Goal: Information Seeking & Learning: Learn about a topic

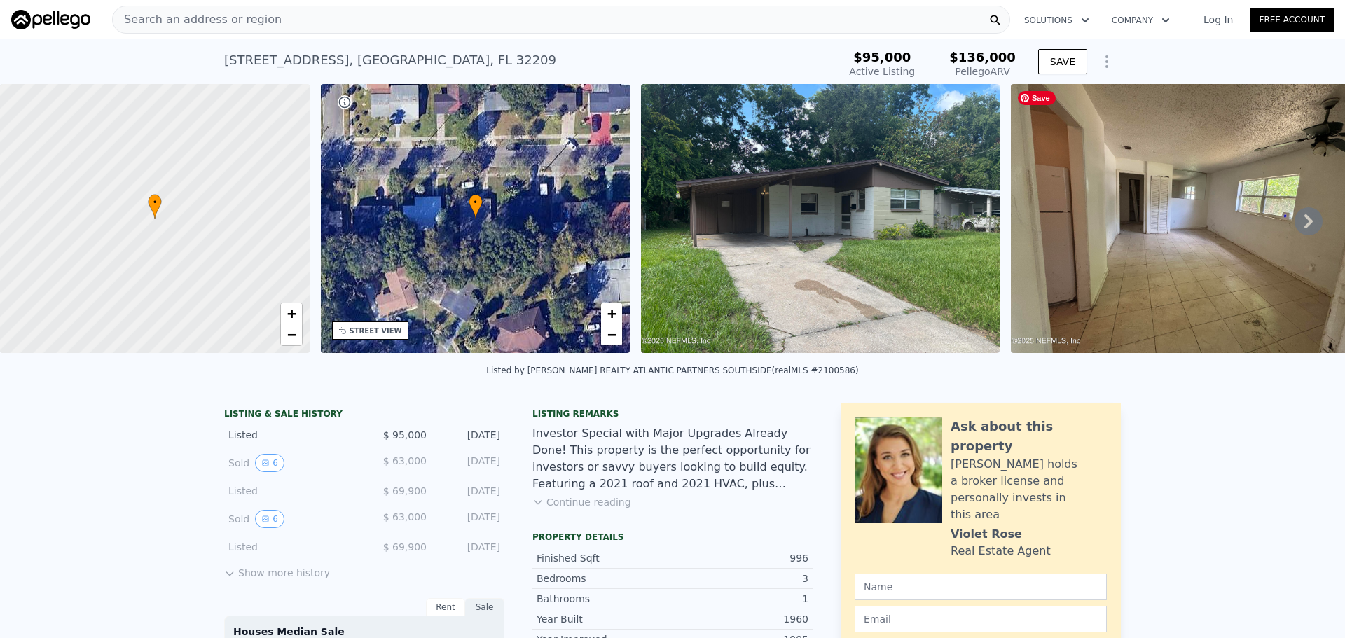
click at [1304, 228] on icon at bounding box center [1308, 221] width 8 height 14
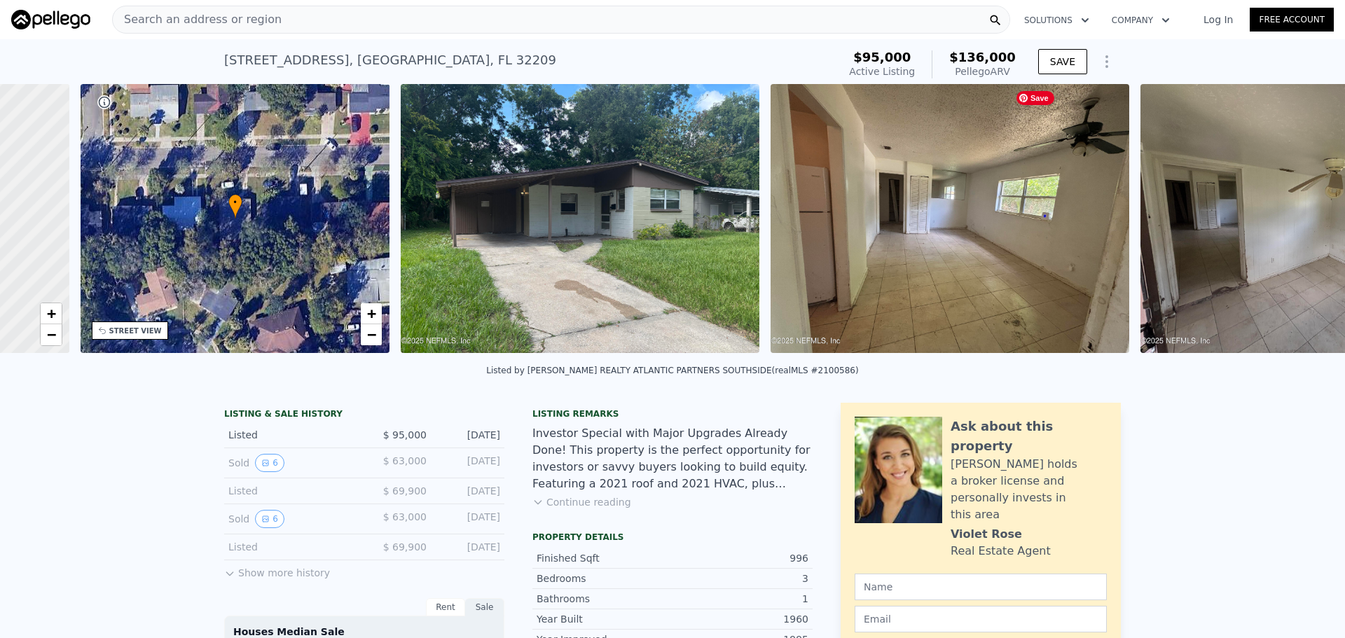
scroll to position [0, 326]
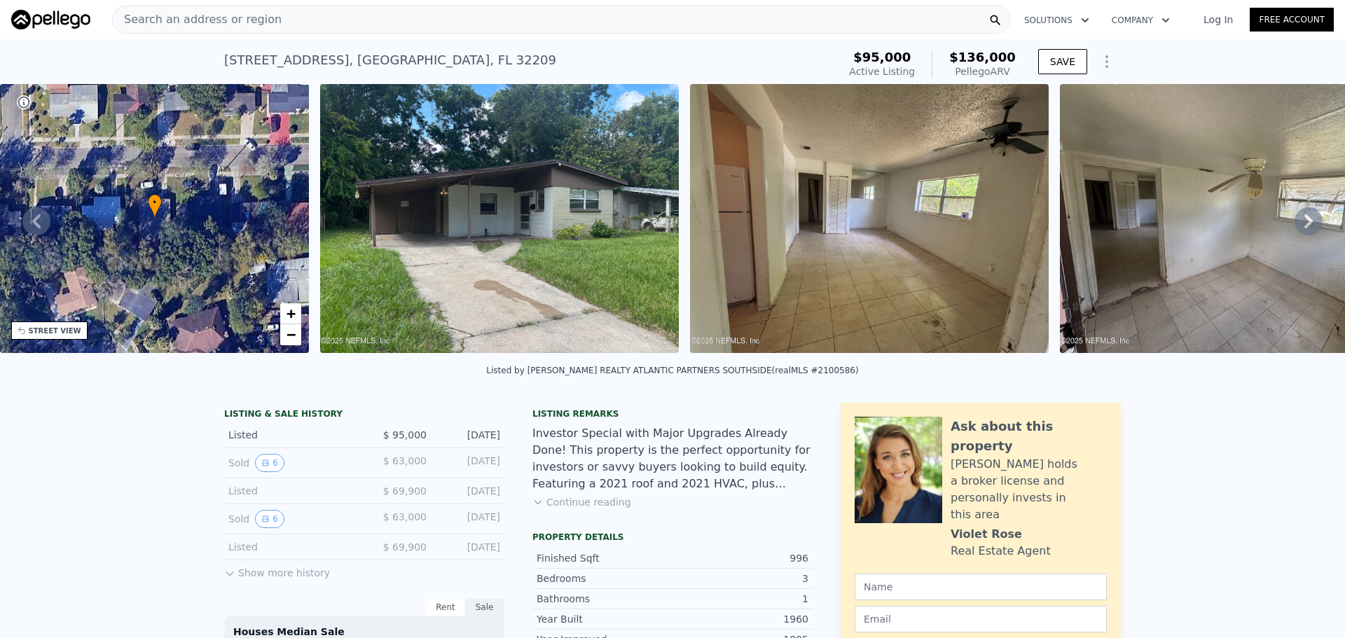
click at [1304, 228] on icon at bounding box center [1308, 221] width 8 height 14
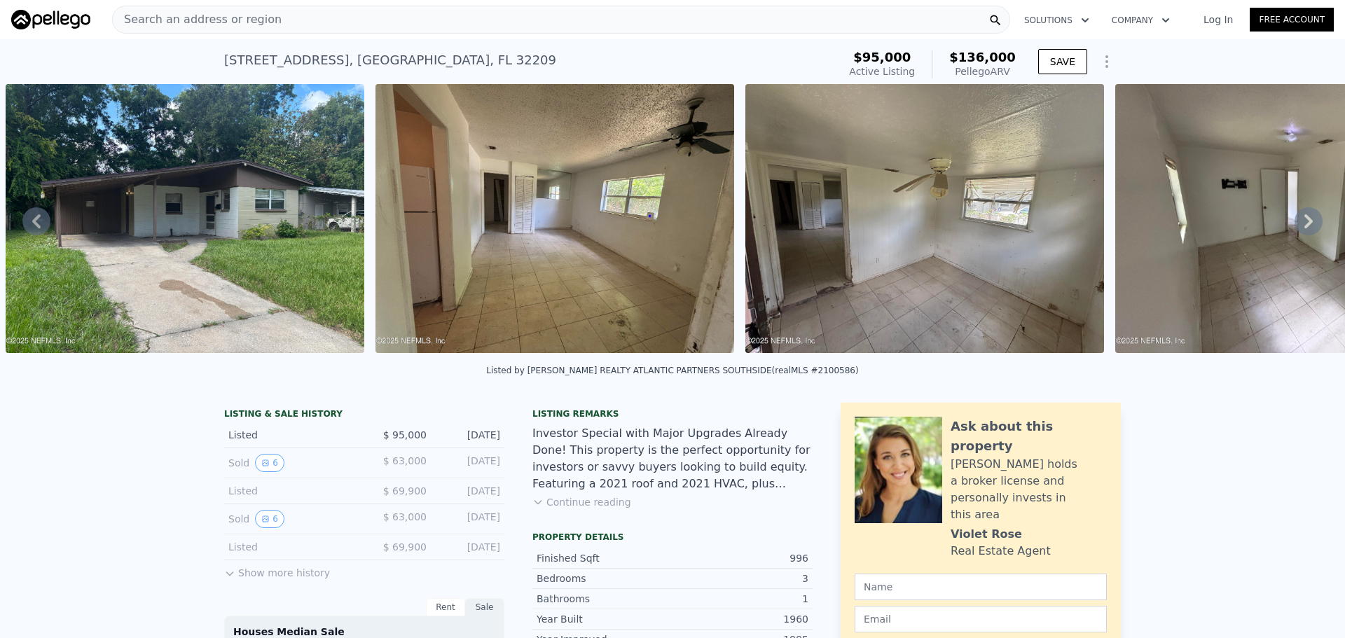
click at [1304, 228] on icon at bounding box center [1308, 221] width 8 height 14
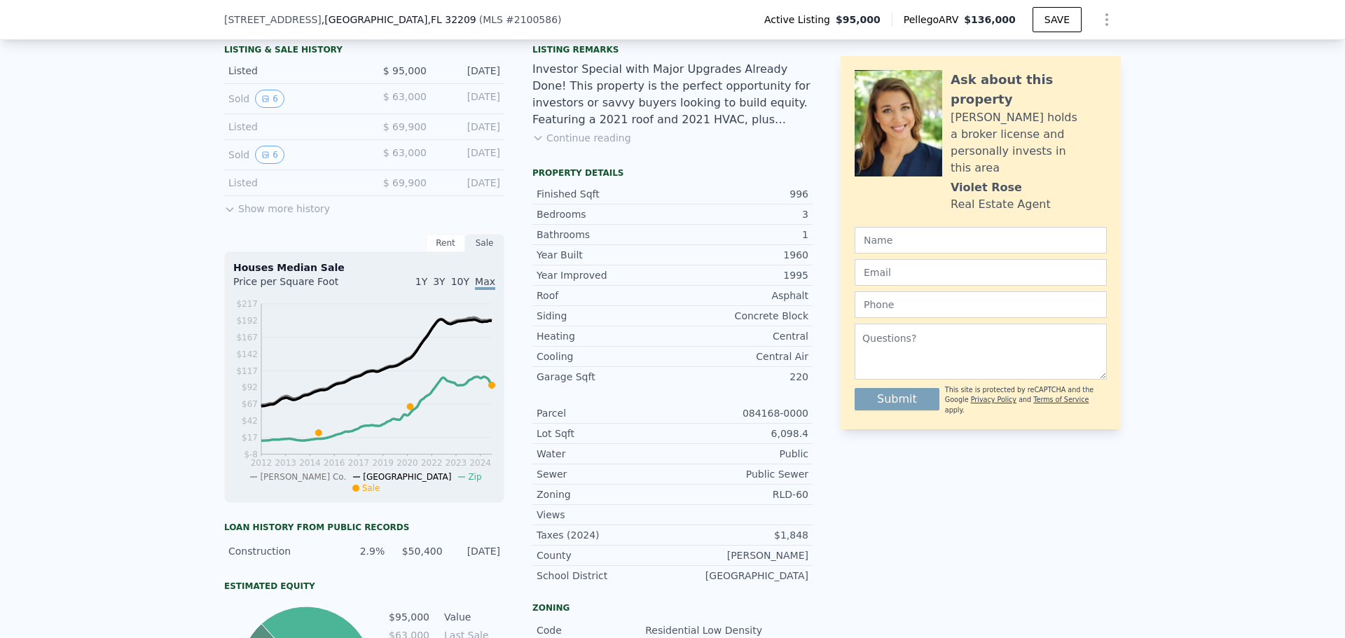
scroll to position [345, 0]
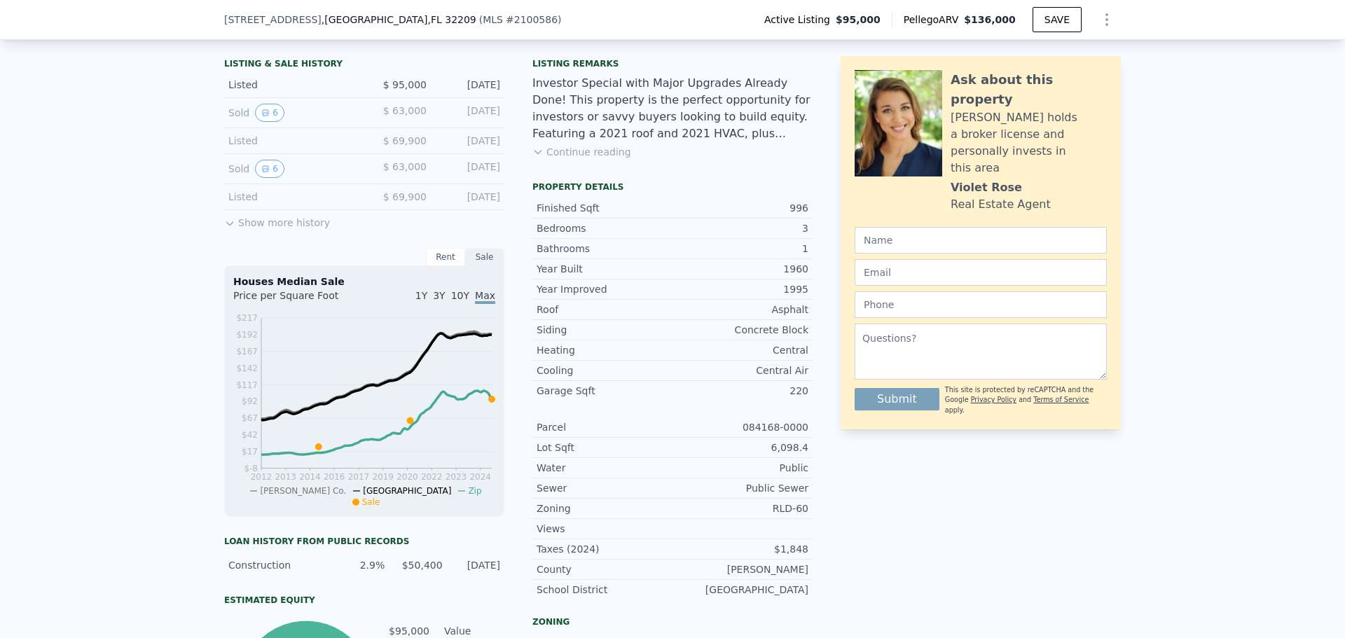
click at [1217, 125] on div "LISTING & SALE HISTORY Listed $ 95,000 Jul 24, 2025 Sold 6 $ 63,000 Oct 28, 202…" at bounding box center [672, 471] width 1345 height 861
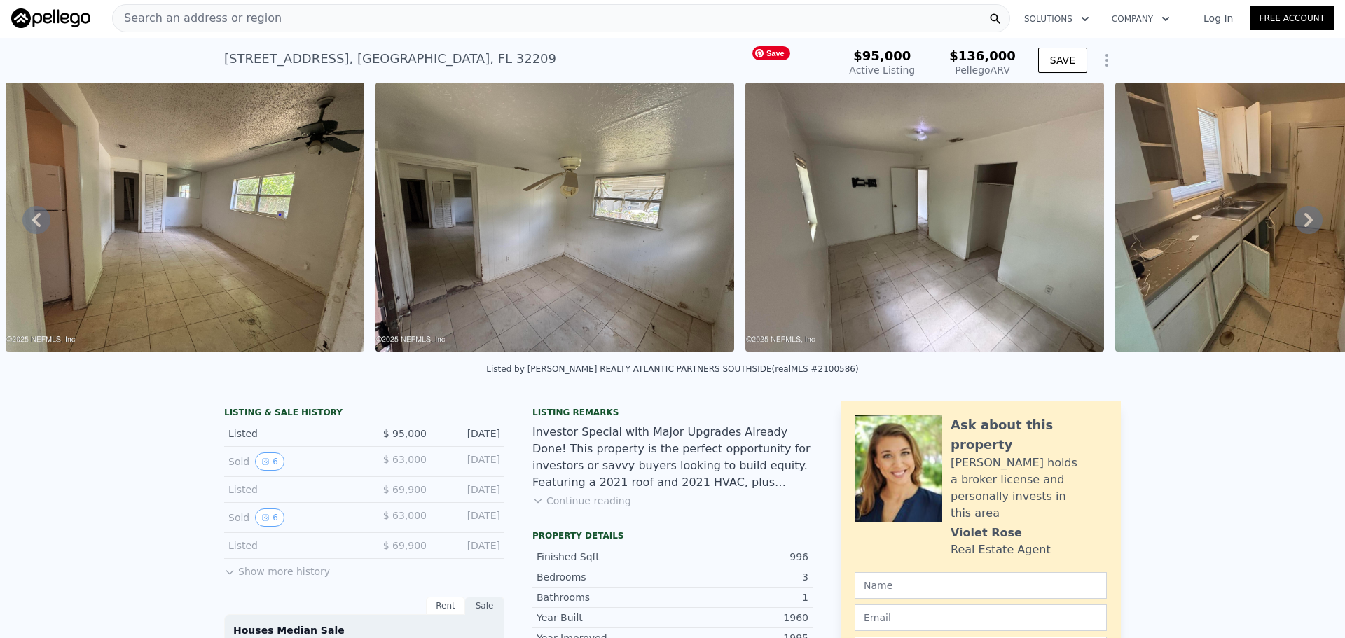
scroll to position [0, 0]
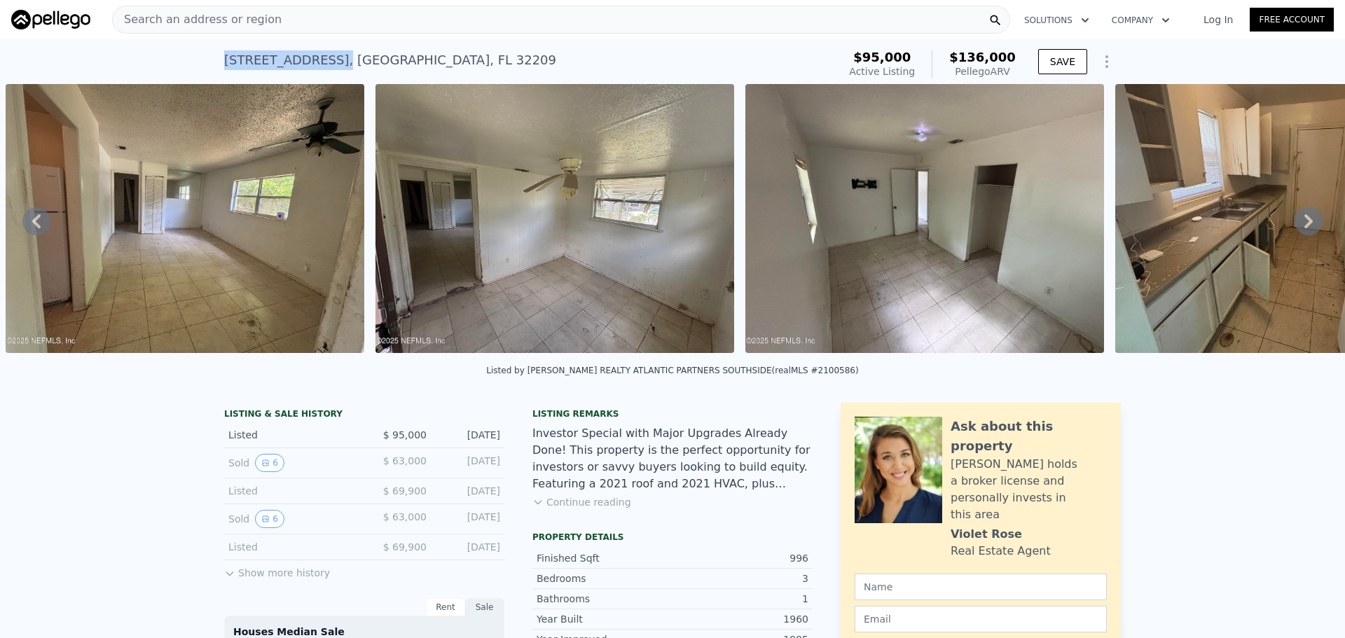
drag, startPoint x: 308, startPoint y: 61, endPoint x: 219, endPoint y: 62, distance: 89.0
click at [224, 62] on div "1952 W 30th St , Jacksonville , FL 32209" at bounding box center [390, 60] width 332 height 20
copy div "1952 W 30th St ,"
click at [264, 16] on div "Search an address or region" at bounding box center [561, 20] width 898 height 28
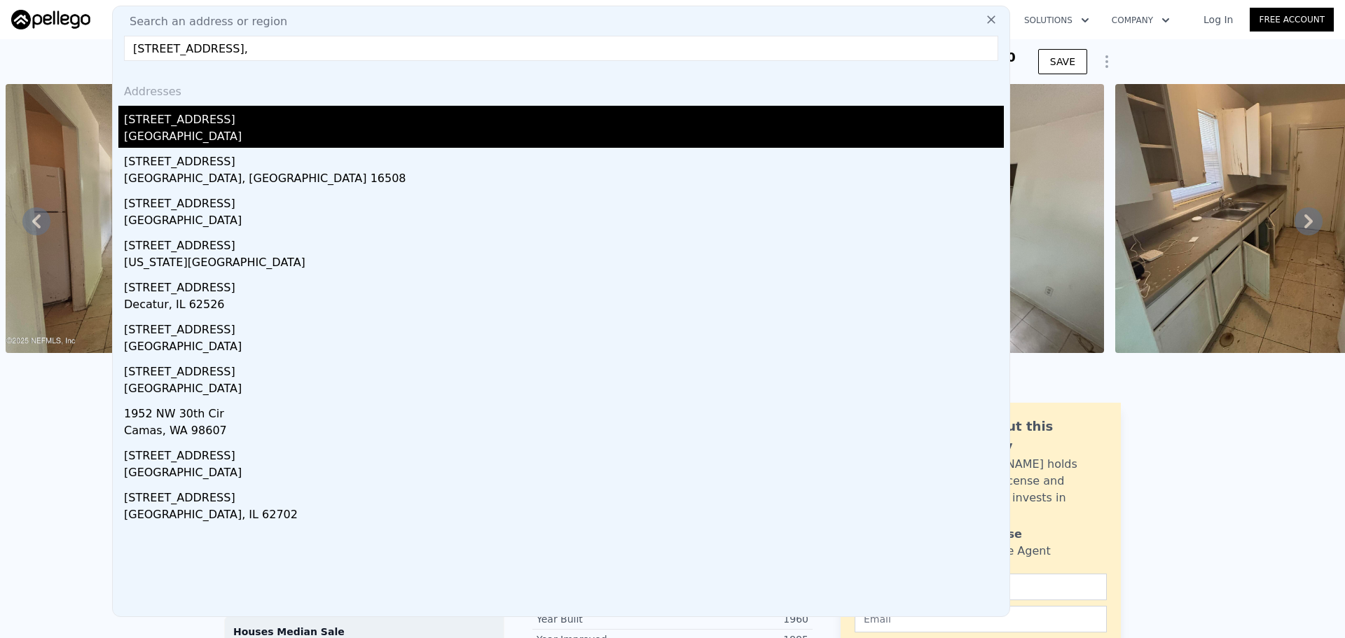
type input "1952 W 30th St,"
click at [149, 118] on div "1952 W 30th St" at bounding box center [564, 117] width 880 height 22
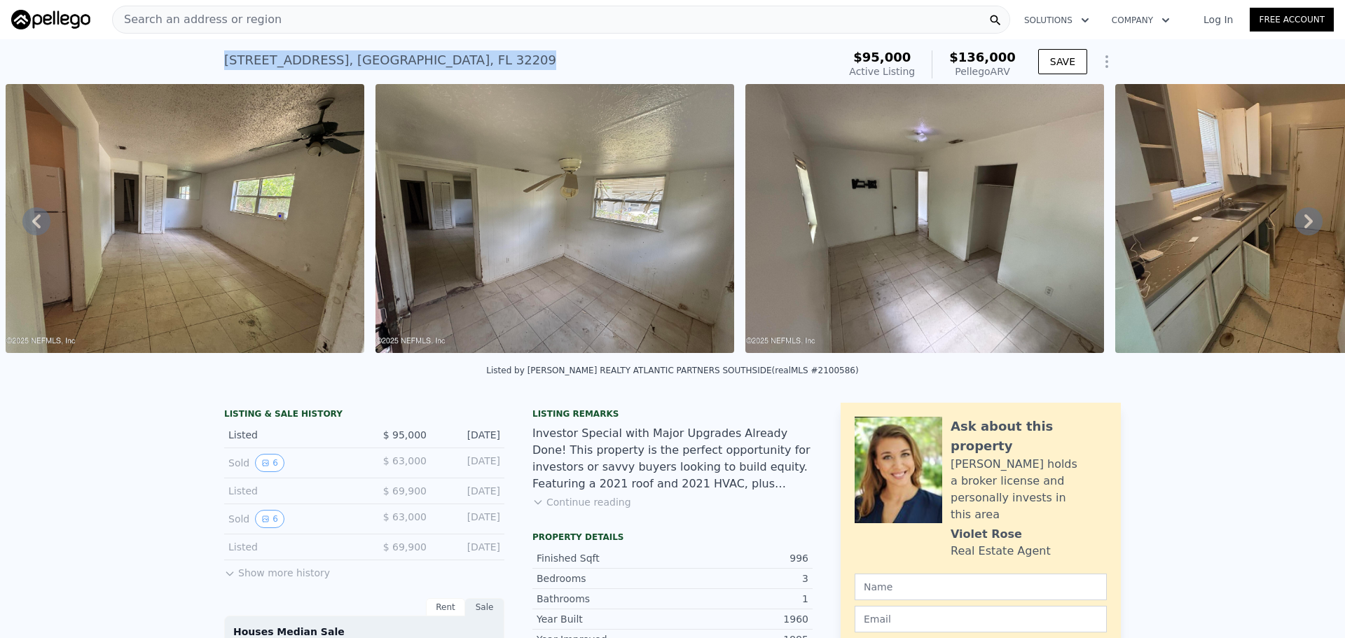
drag, startPoint x: 442, startPoint y: 60, endPoint x: 221, endPoint y: 63, distance: 220.7
click at [224, 63] on div "1952 W 30th St , Jacksonville , FL 32209 Active at $95k (~ARV $136k )" at bounding box center [528, 64] width 608 height 39
copy div "1952 W 30th St , Jacksonville , FL 32209"
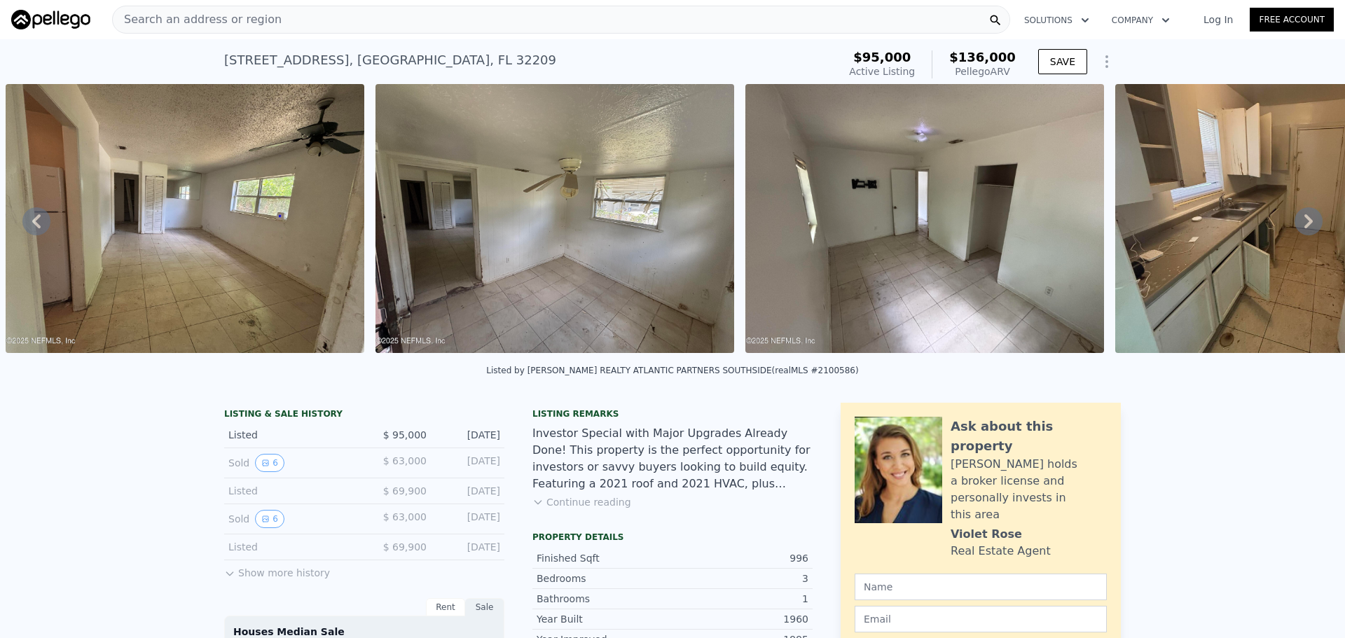
click at [997, 62] on span "$136,000" at bounding box center [982, 57] width 67 height 15
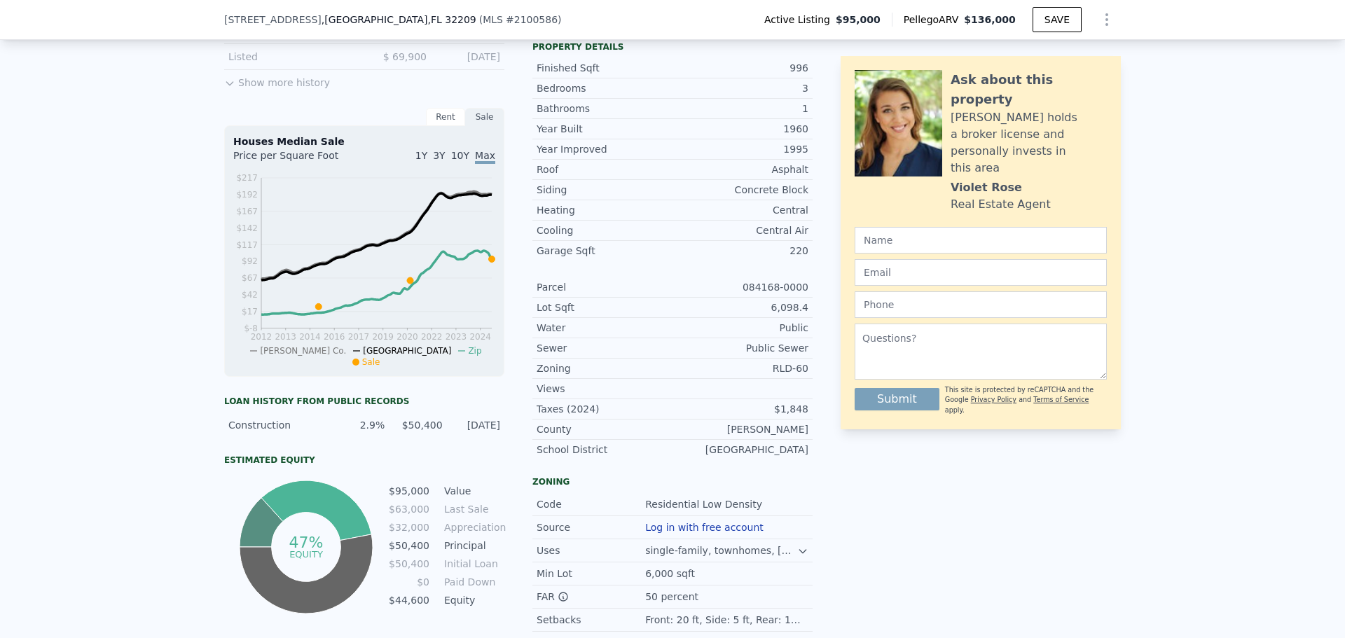
scroll to position [135, 0]
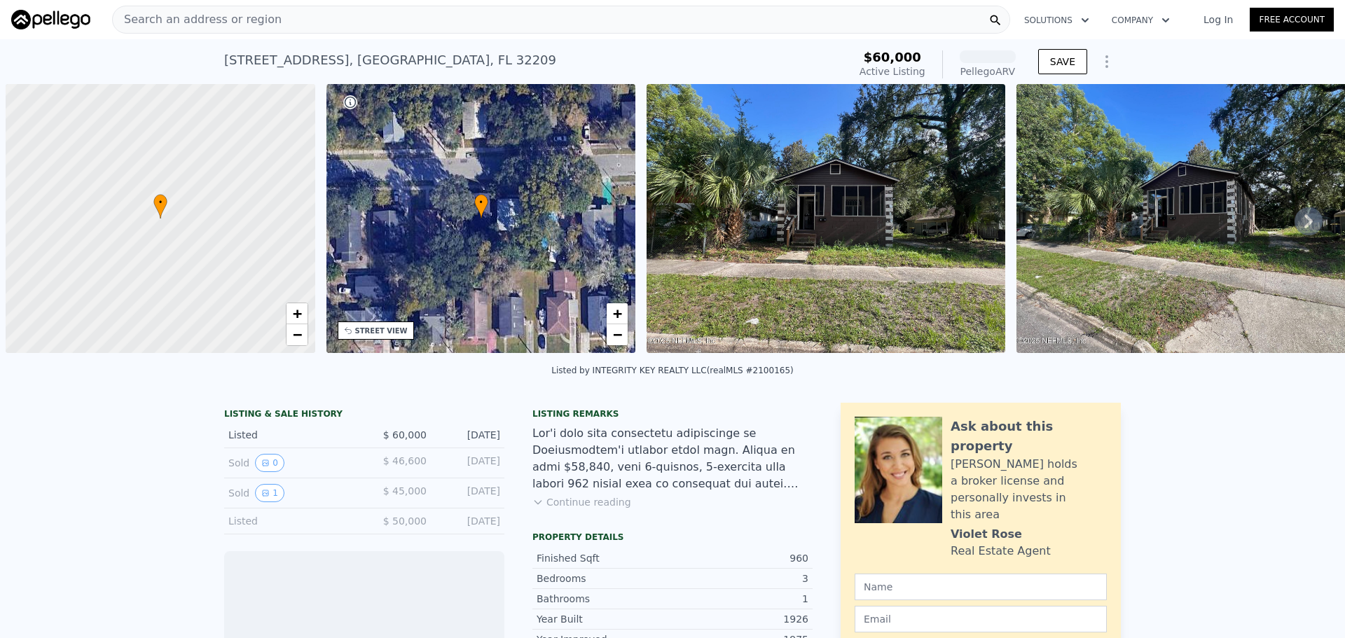
scroll to position [0, 6]
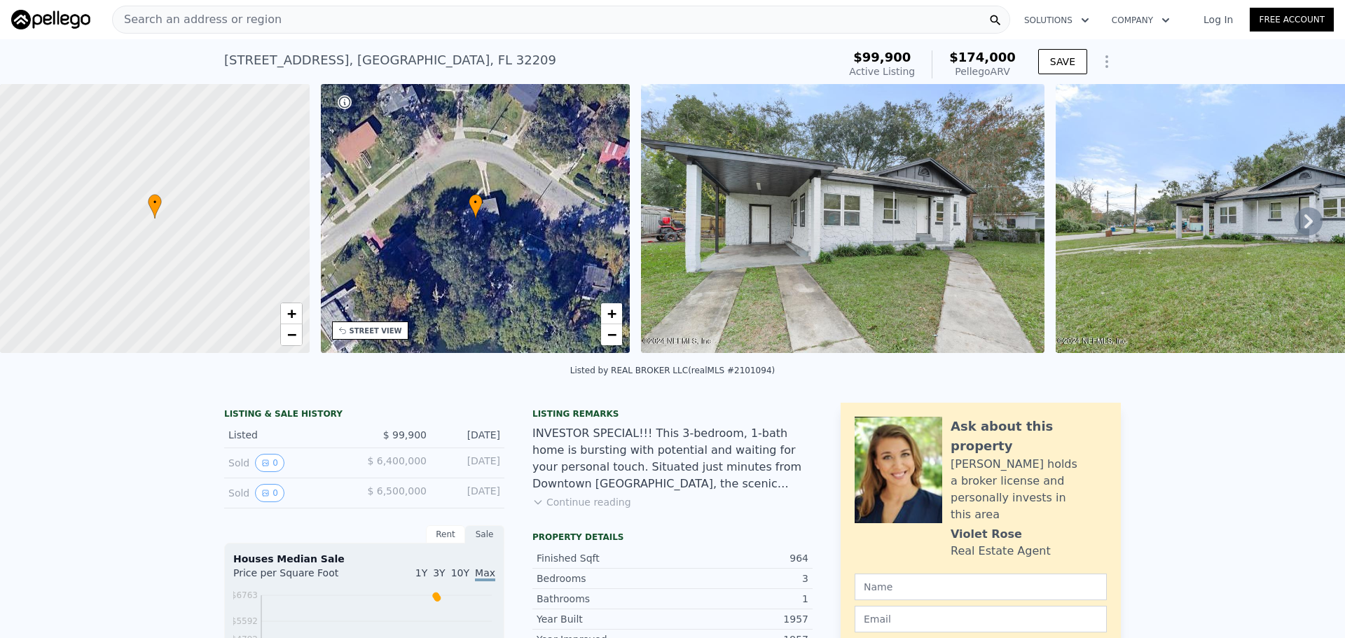
click at [347, 22] on div "Search an address or region" at bounding box center [561, 20] width 898 height 28
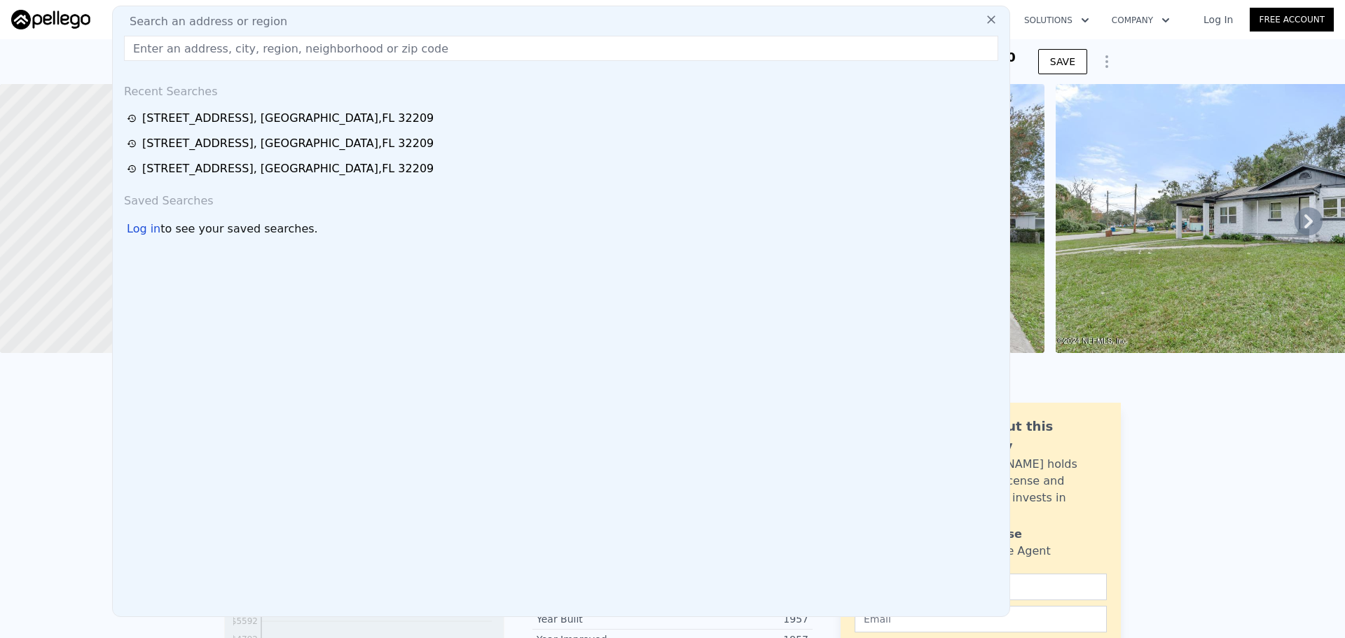
click at [379, 22] on div "Search an address or region" at bounding box center [560, 21] width 885 height 17
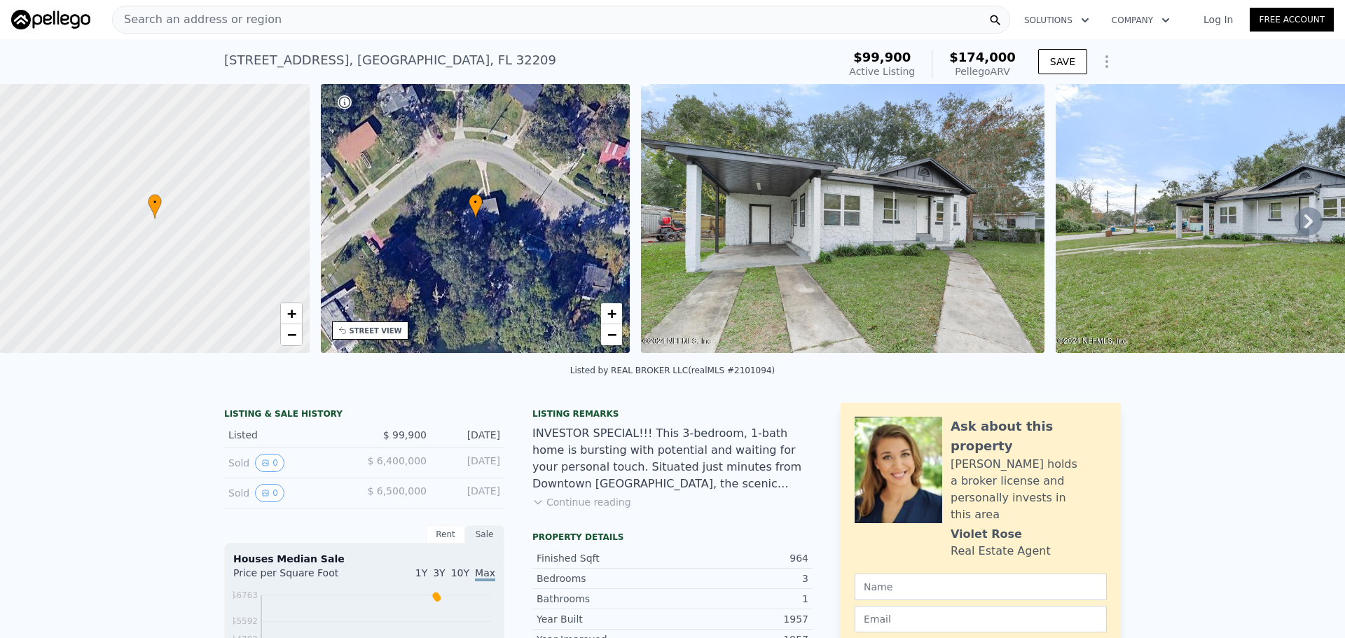
click at [296, 22] on div "Search an address or region" at bounding box center [561, 20] width 898 height 28
click at [1152, 48] on div "2904 Lippia Rd , Jacksonville , FL 32209 Active at $99,900 (~ARV $174k ) $99,90…" at bounding box center [672, 61] width 1345 height 45
click at [313, 20] on div "Search an address or region" at bounding box center [561, 20] width 898 height 28
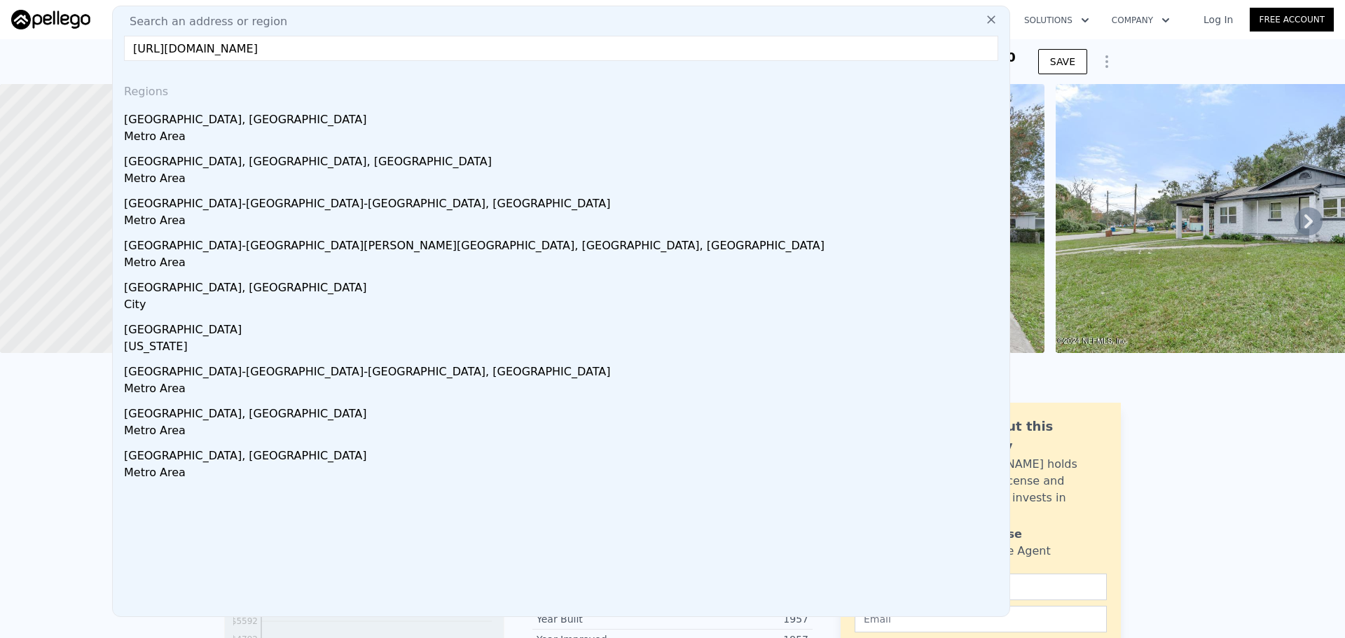
type input "https://app.pellego.com/proformas/address/1952-w-30th-st-jacksonville-fl-32209?…"
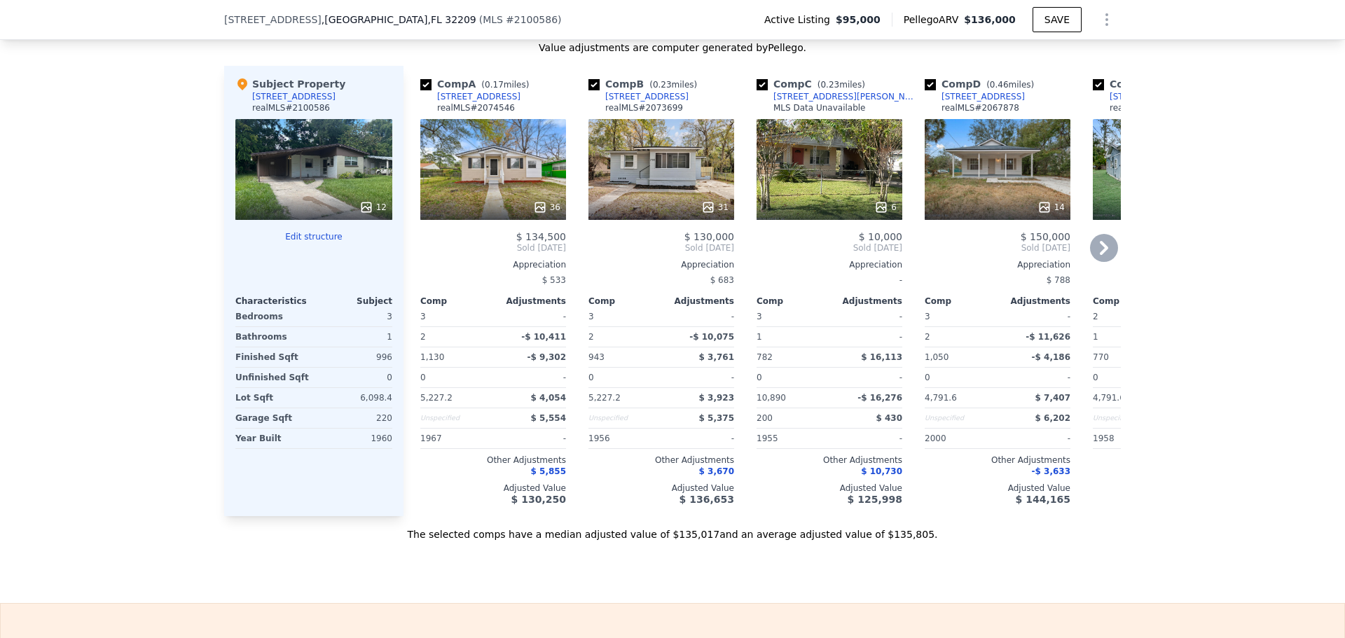
scroll to position [1606, 0]
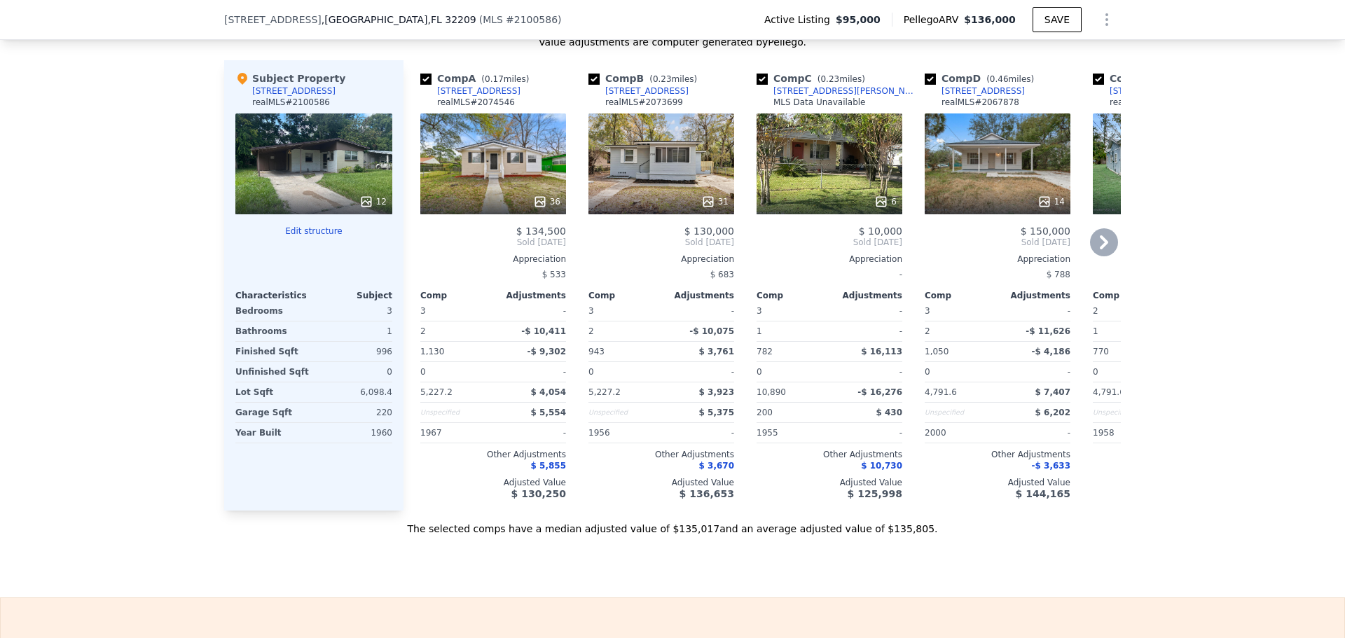
click at [1096, 250] on icon at bounding box center [1104, 242] width 28 height 28
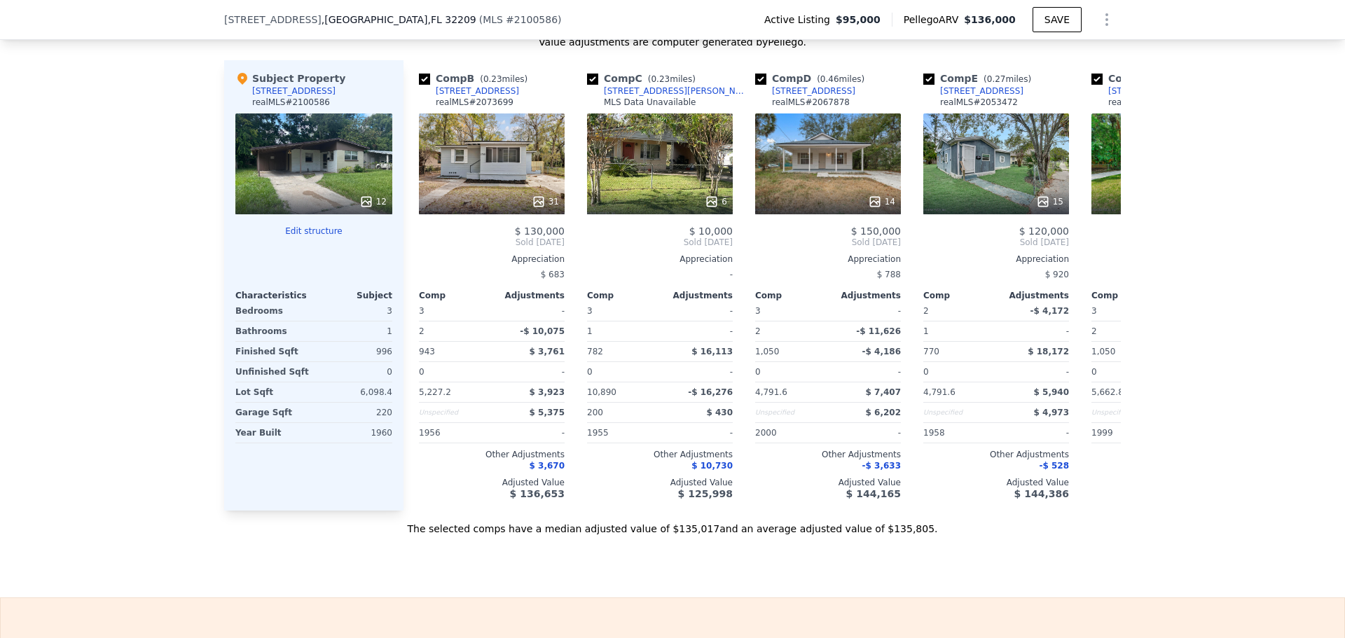
scroll to position [0, 336]
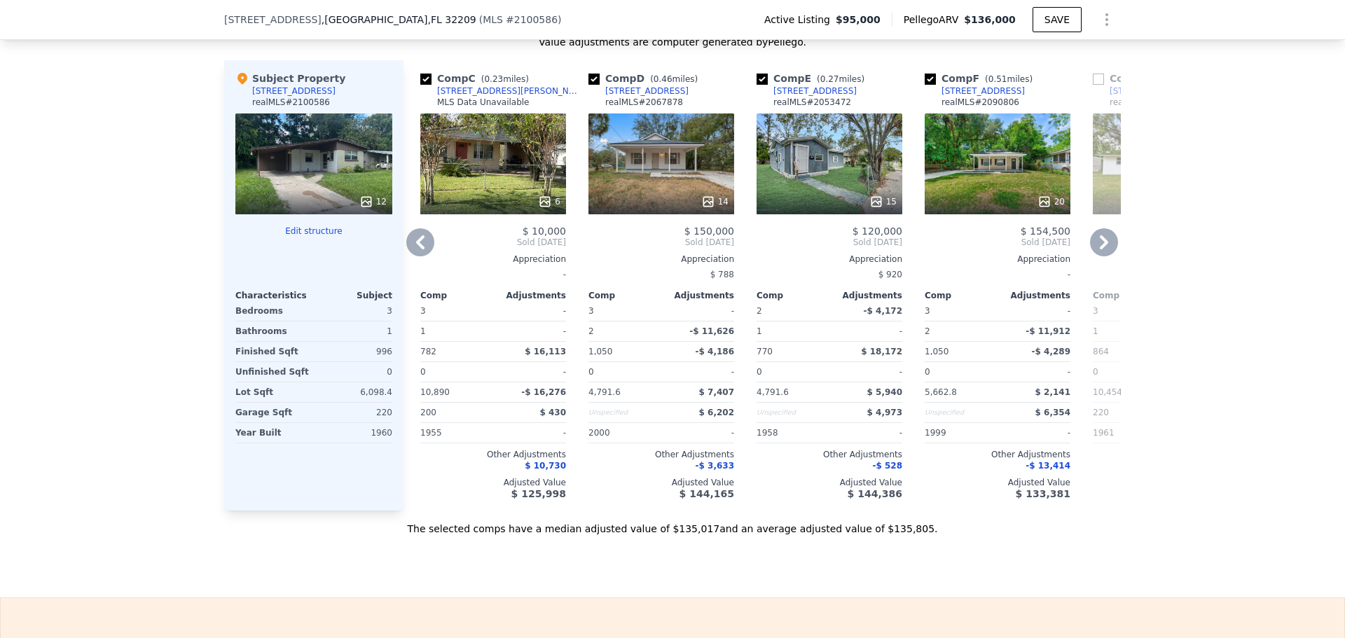
click at [1096, 251] on icon at bounding box center [1104, 242] width 28 height 28
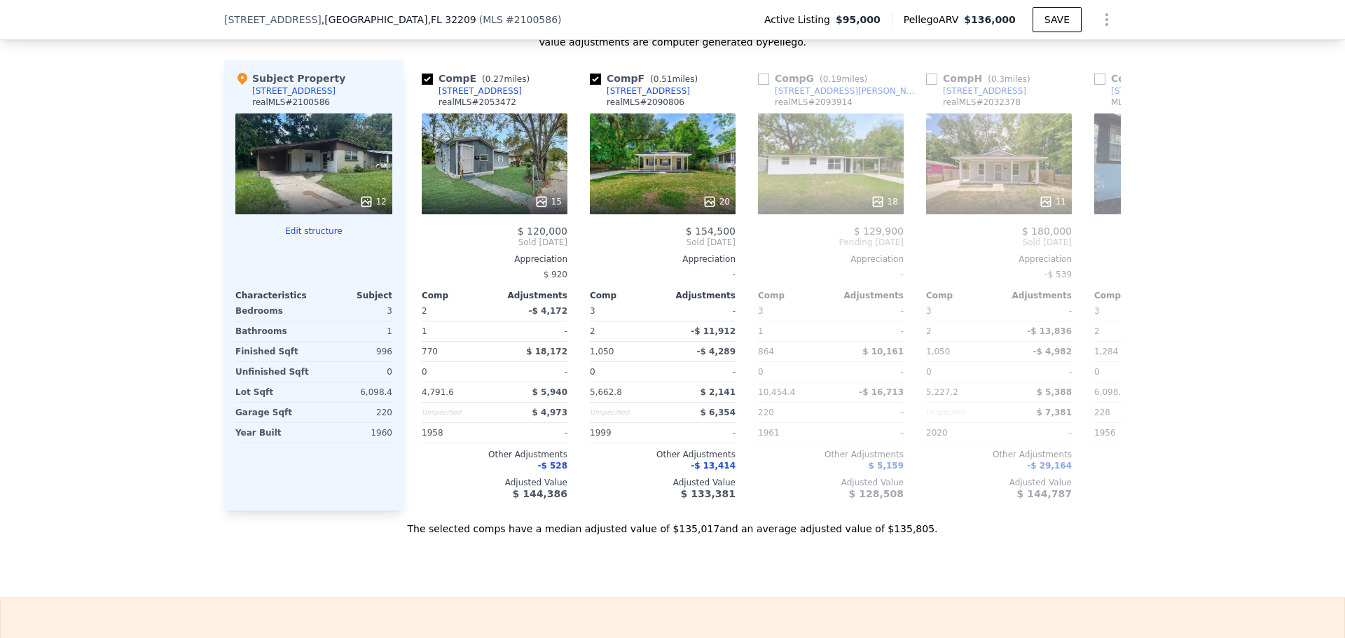
scroll to position [0, 672]
click at [417, 256] on icon at bounding box center [420, 242] width 28 height 28
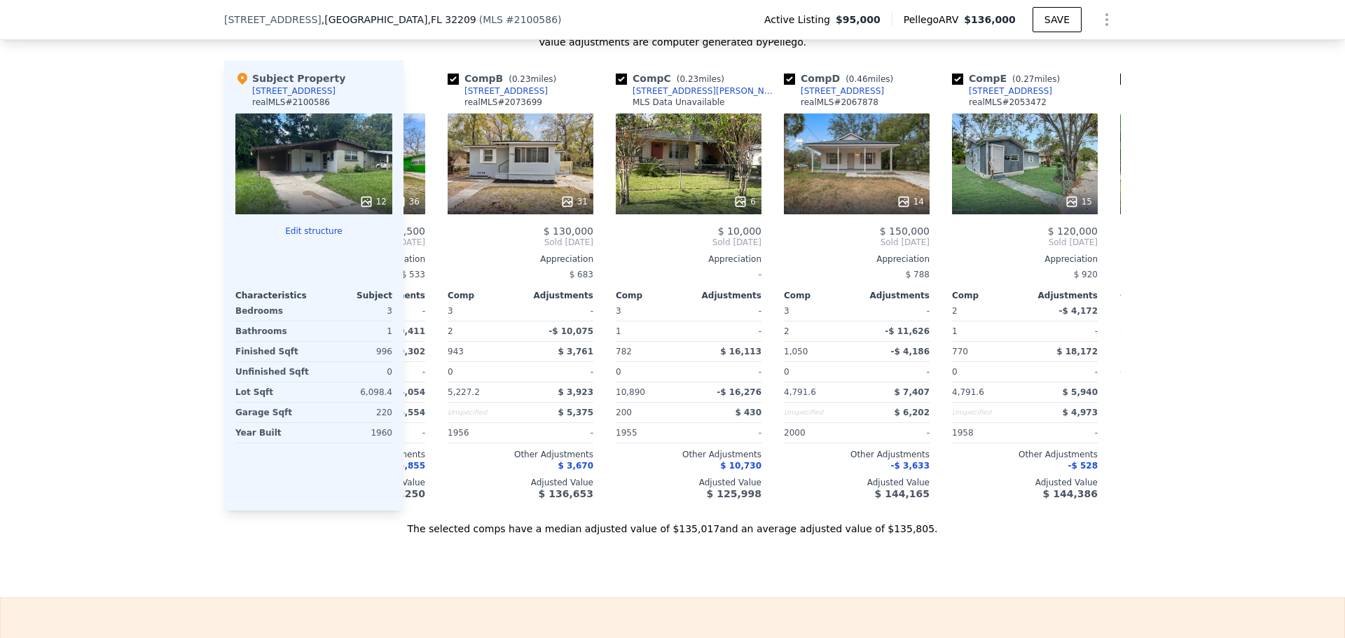
scroll to position [0, 0]
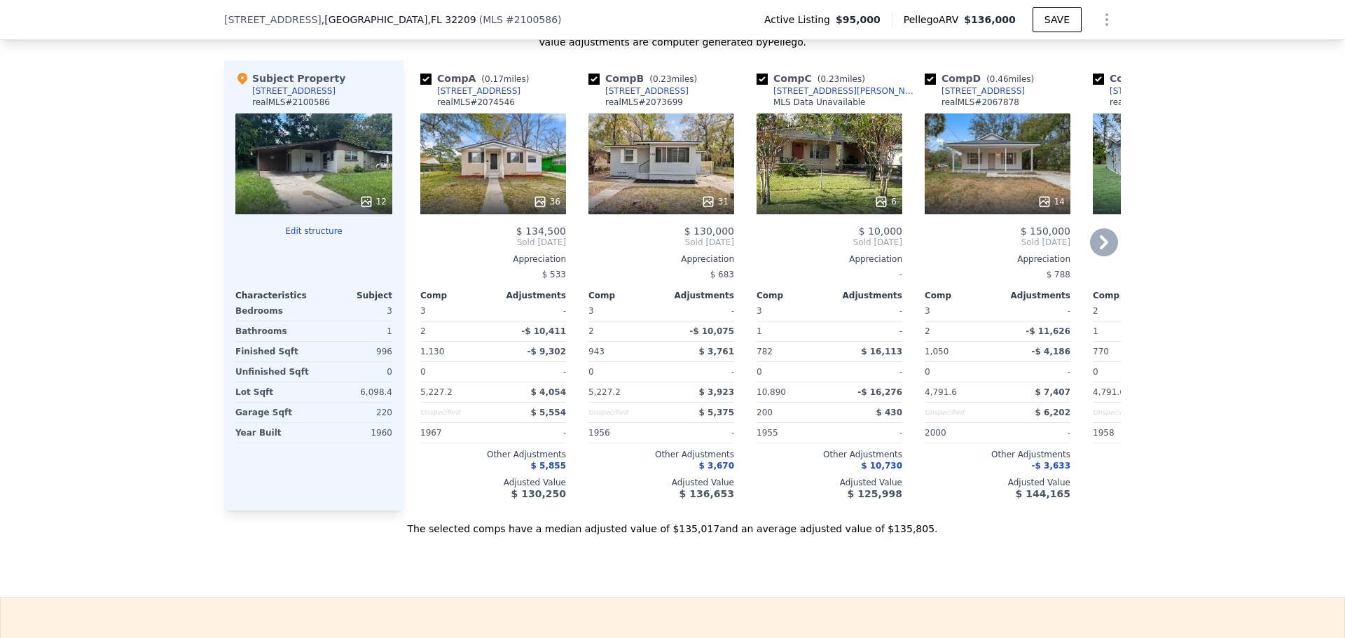
click at [420, 259] on div "$ 134,500 Sold Apr 2025 Appreciation $ 533 Comp Adjustments 3 - 2 -$ 10,411 1,1…" at bounding box center [493, 363] width 146 height 274
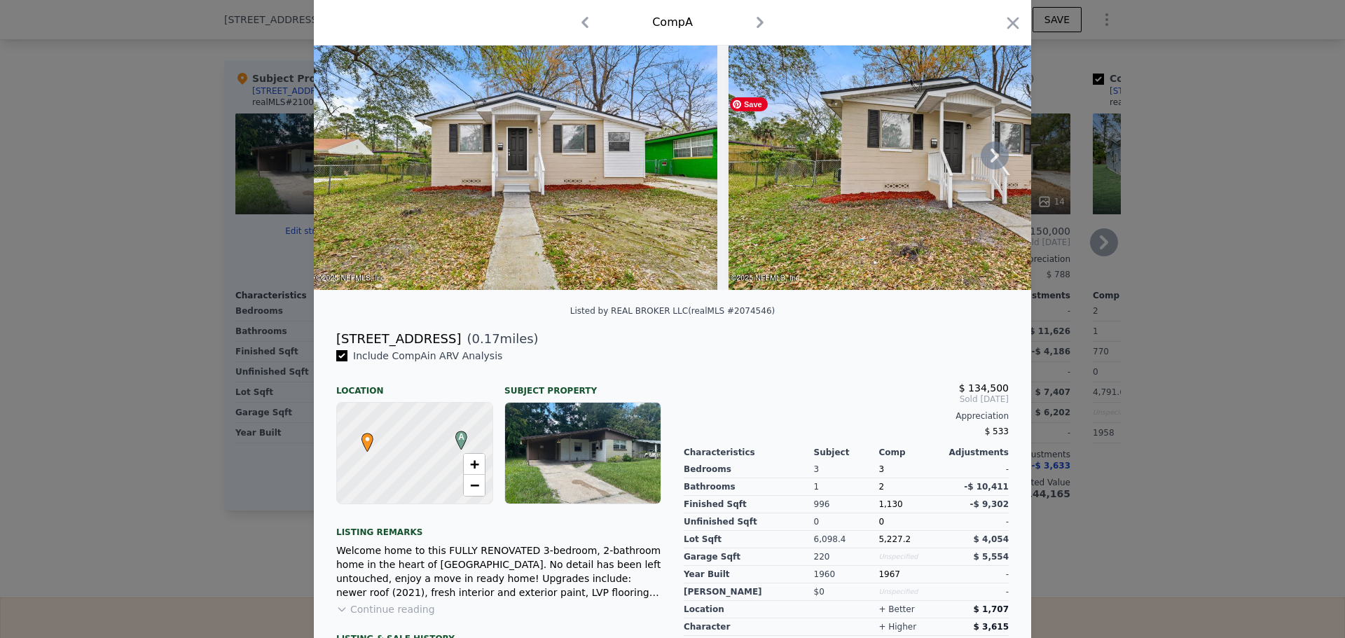
scroll to position [70, 0]
click at [1234, 244] on div at bounding box center [672, 319] width 1345 height 638
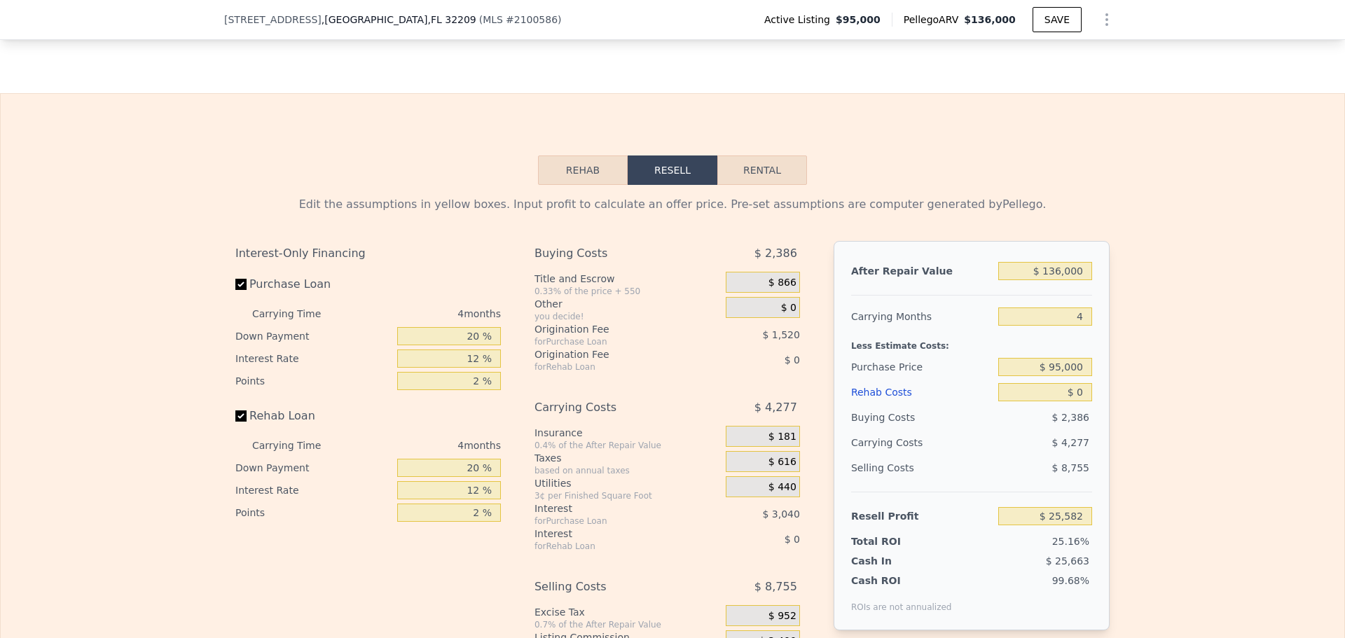
scroll to position [2167, 0]
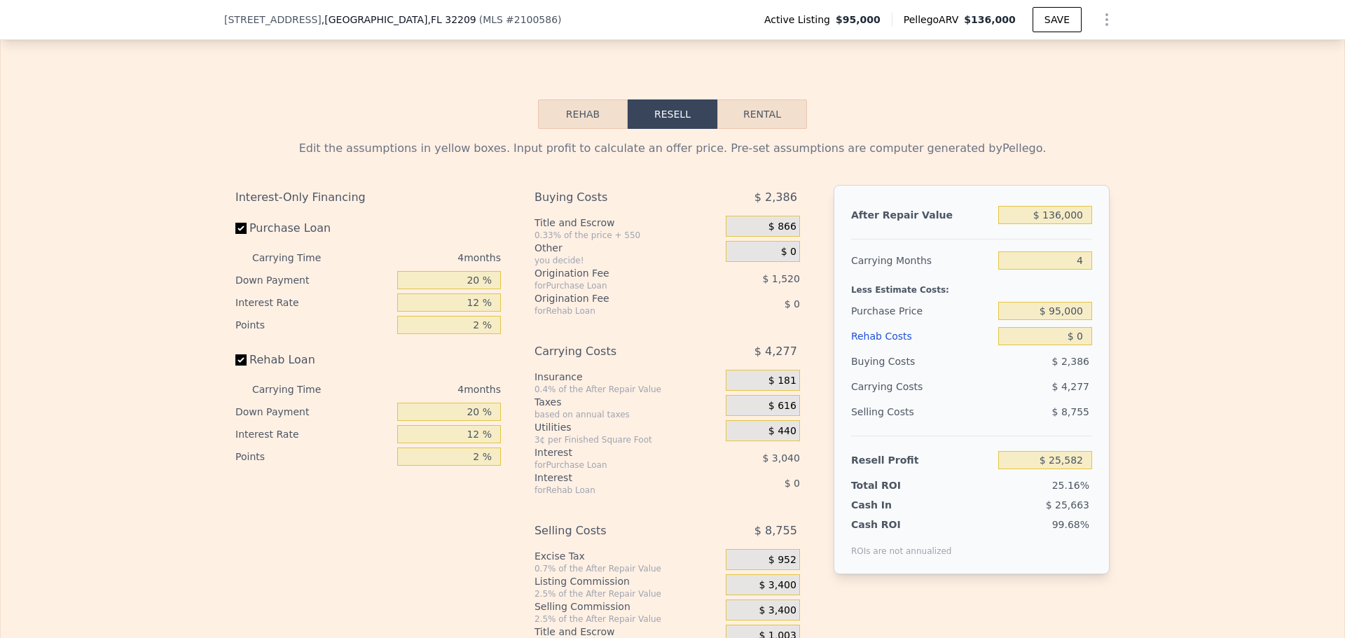
click at [569, 129] on button "Rehab" at bounding box center [583, 113] width 90 height 29
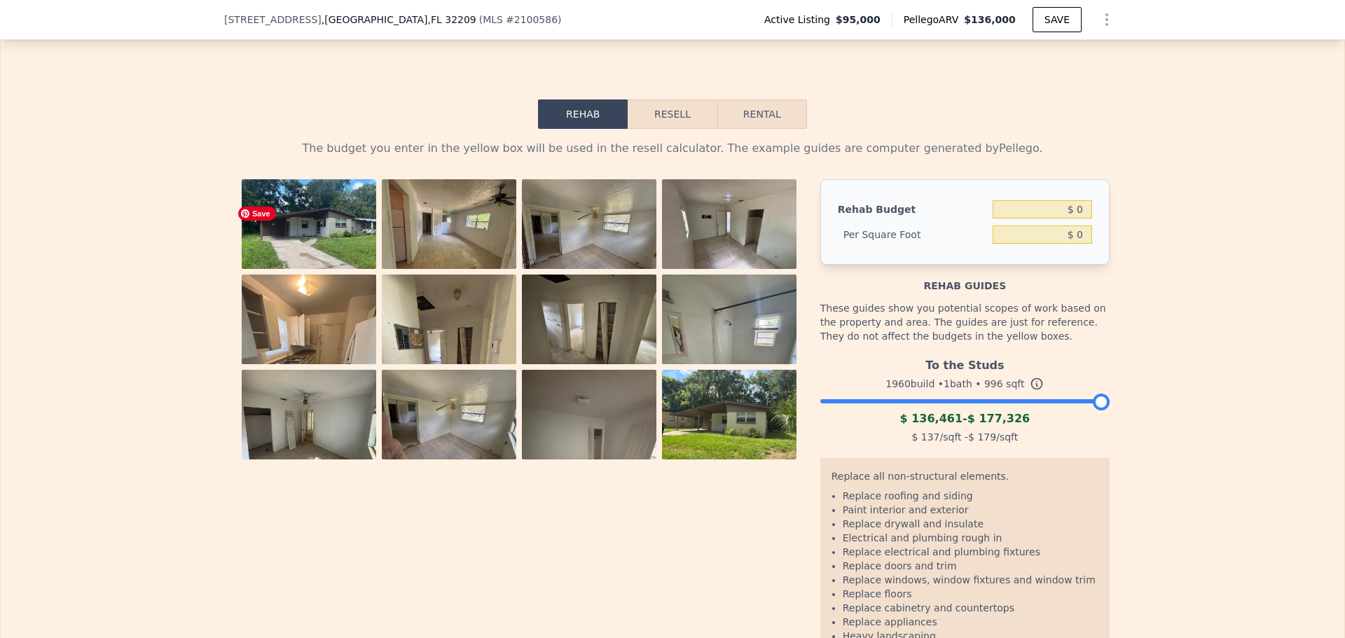
click at [325, 235] on img at bounding box center [309, 229] width 134 height 101
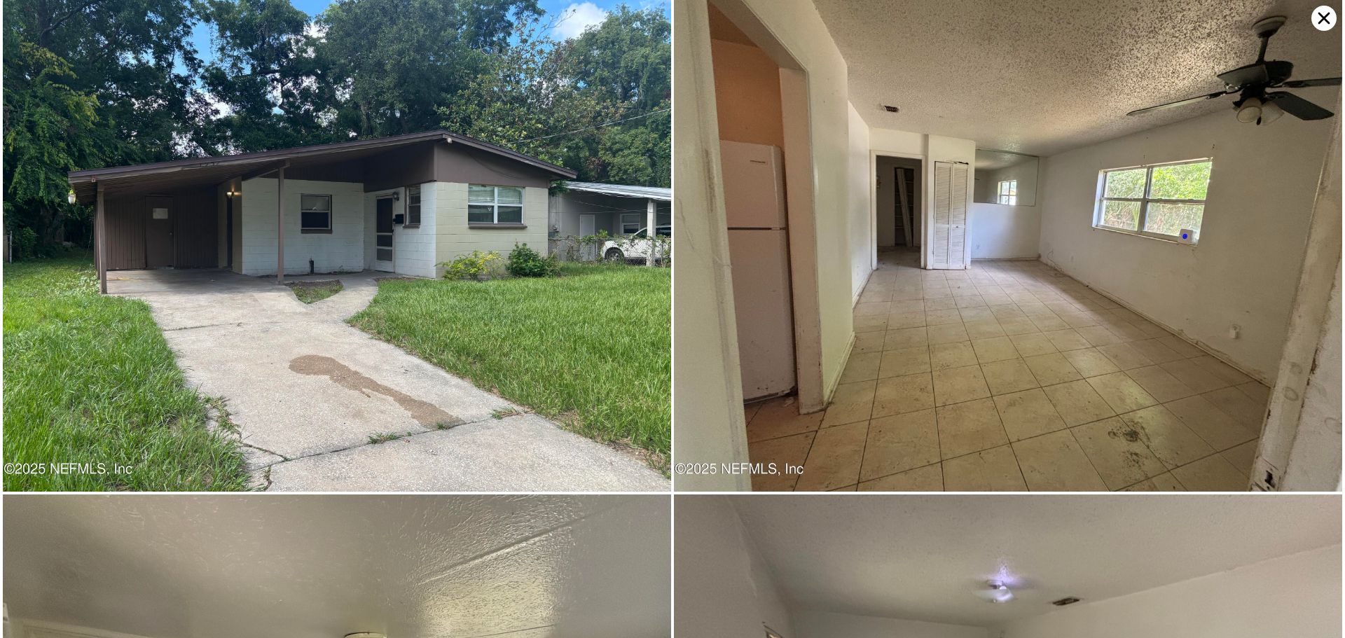
scroll to position [0, 0]
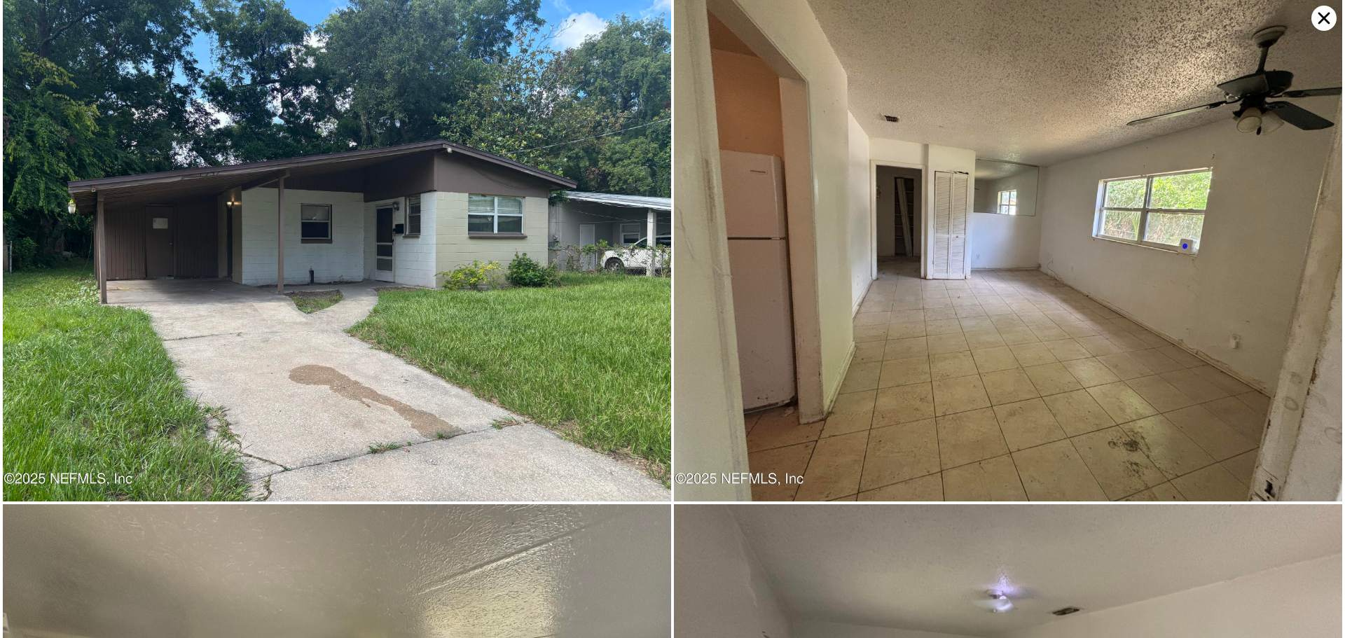
click at [1323, 20] on icon at bounding box center [1323, 18] width 25 height 25
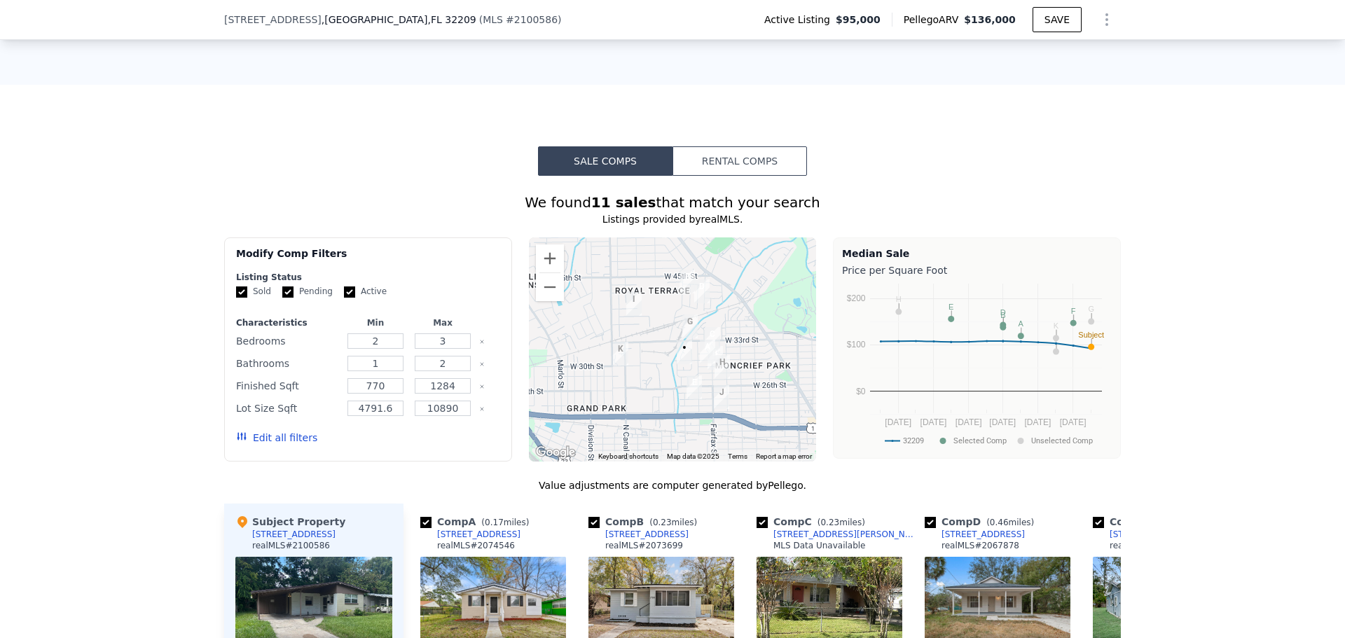
scroll to position [1046, 0]
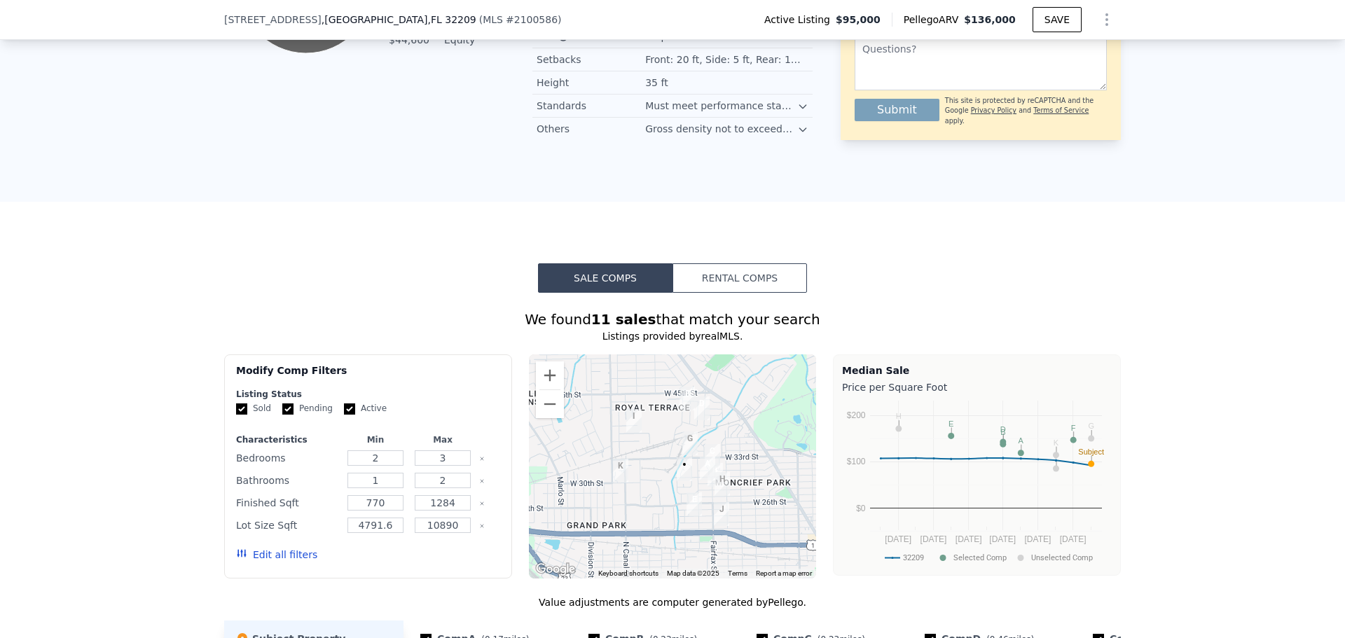
click at [578, 293] on button "Sale Comps" at bounding box center [605, 277] width 134 height 29
click at [551, 286] on button "Sale Comps" at bounding box center [605, 277] width 134 height 29
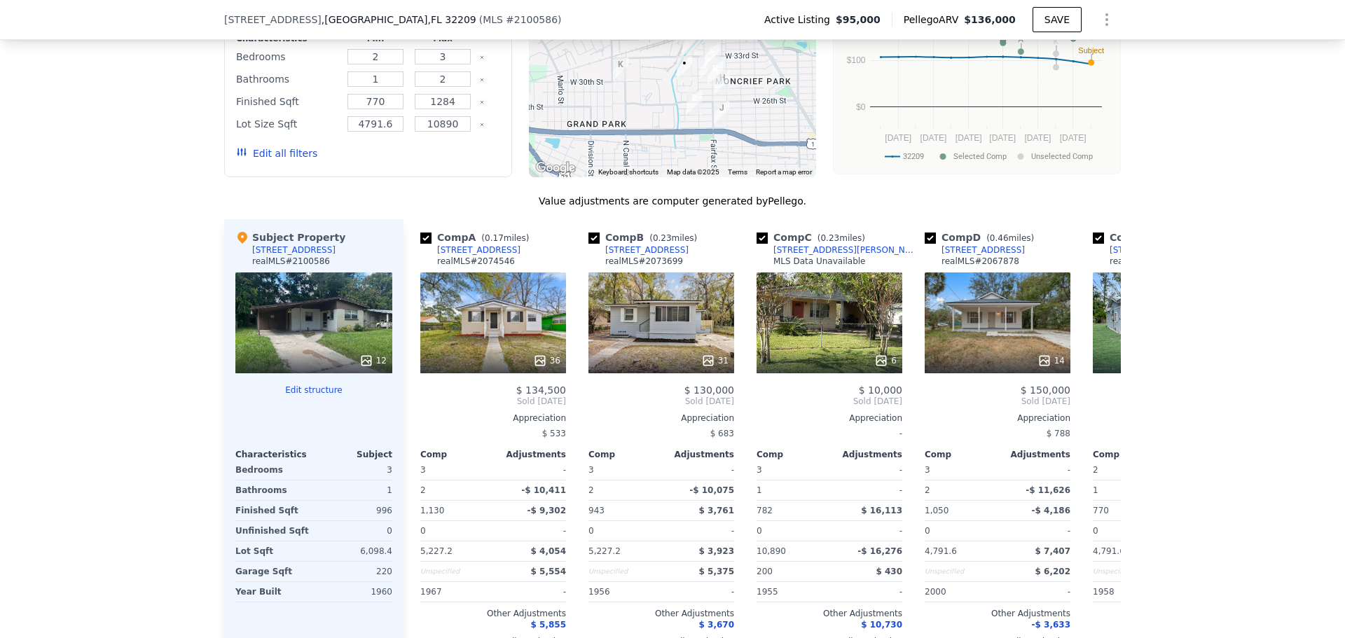
scroll to position [1466, 0]
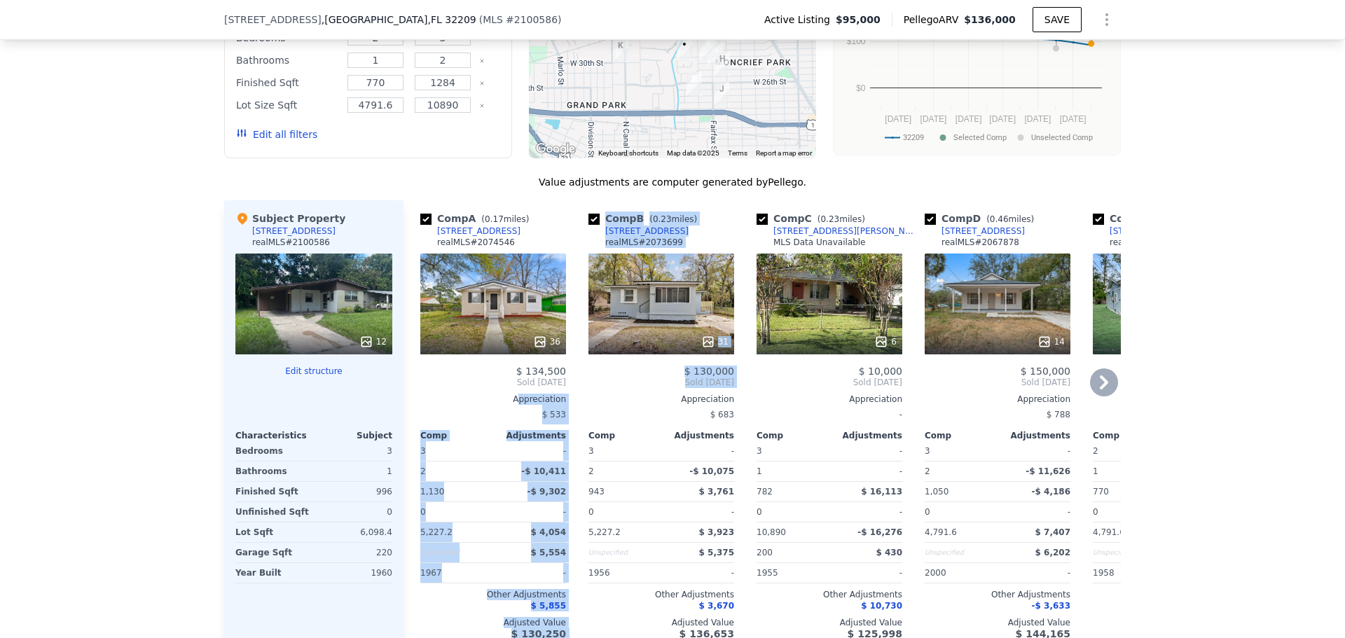
drag, startPoint x: 573, startPoint y: 402, endPoint x: 514, endPoint y: 401, distance: 58.8
click at [514, 401] on div "Comp A ( 0.17 miles) 1816 W 30th St realMLS # 2074546 36 $ 134,500 Sold Apr 202…" at bounding box center [761, 425] width 717 height 450
click at [576, 397] on div "Comp A ( 0.17 miles) 1816 W 30th St realMLS # 2074546 36 $ 134,500 Sold Apr 202…" at bounding box center [761, 425] width 717 height 450
drag, startPoint x: 575, startPoint y: 395, endPoint x: 539, endPoint y: 397, distance: 36.5
click at [539, 397] on div "Comp A ( 0.17 miles) 1816 W 30th St realMLS # 2074546 36 $ 134,500 Sold Apr 202…" at bounding box center [761, 425] width 717 height 450
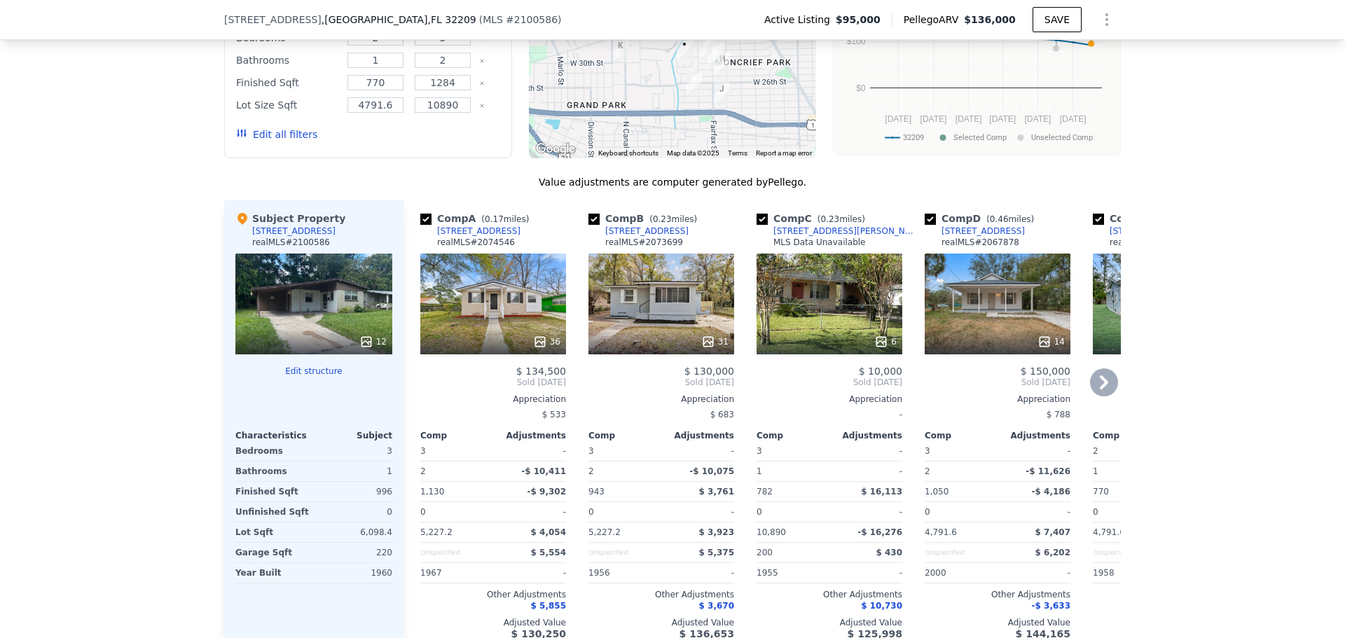
click at [623, 400] on div "$ 130,000 Sold Mar 2025 Appreciation $ 683 Comp Adjustments 3 - 2 -$ 10,075 943…" at bounding box center [661, 503] width 146 height 274
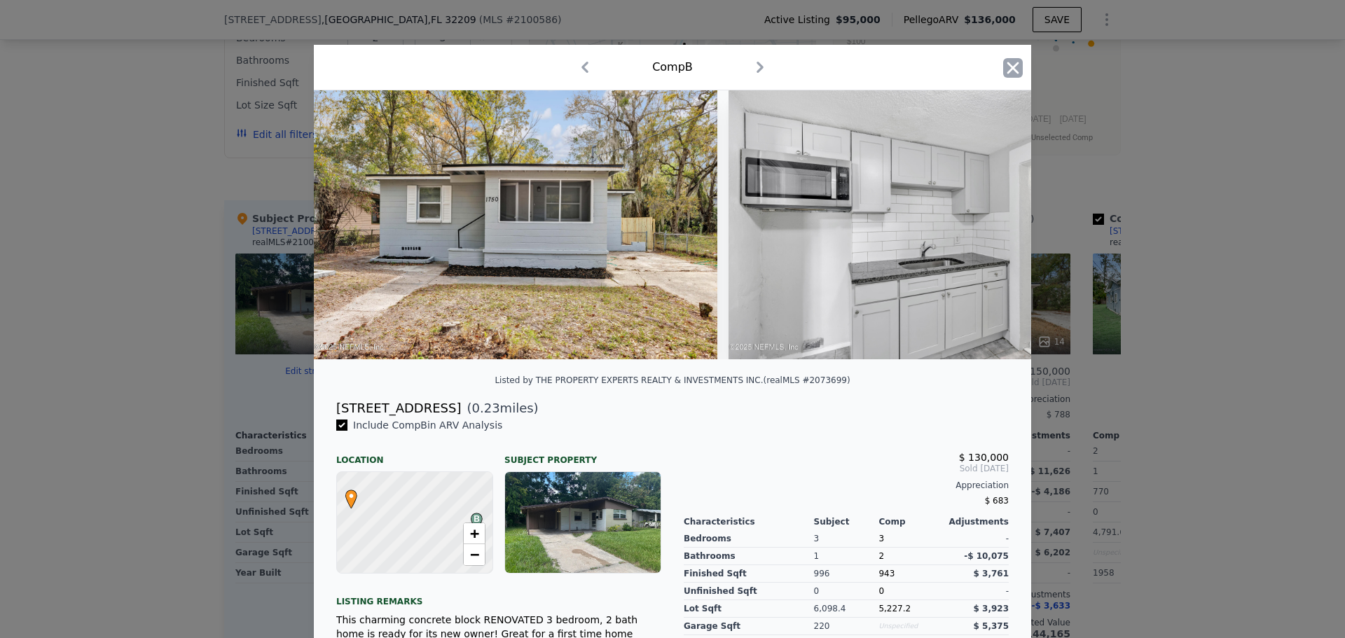
click at [1011, 68] on icon "button" at bounding box center [1013, 68] width 20 height 20
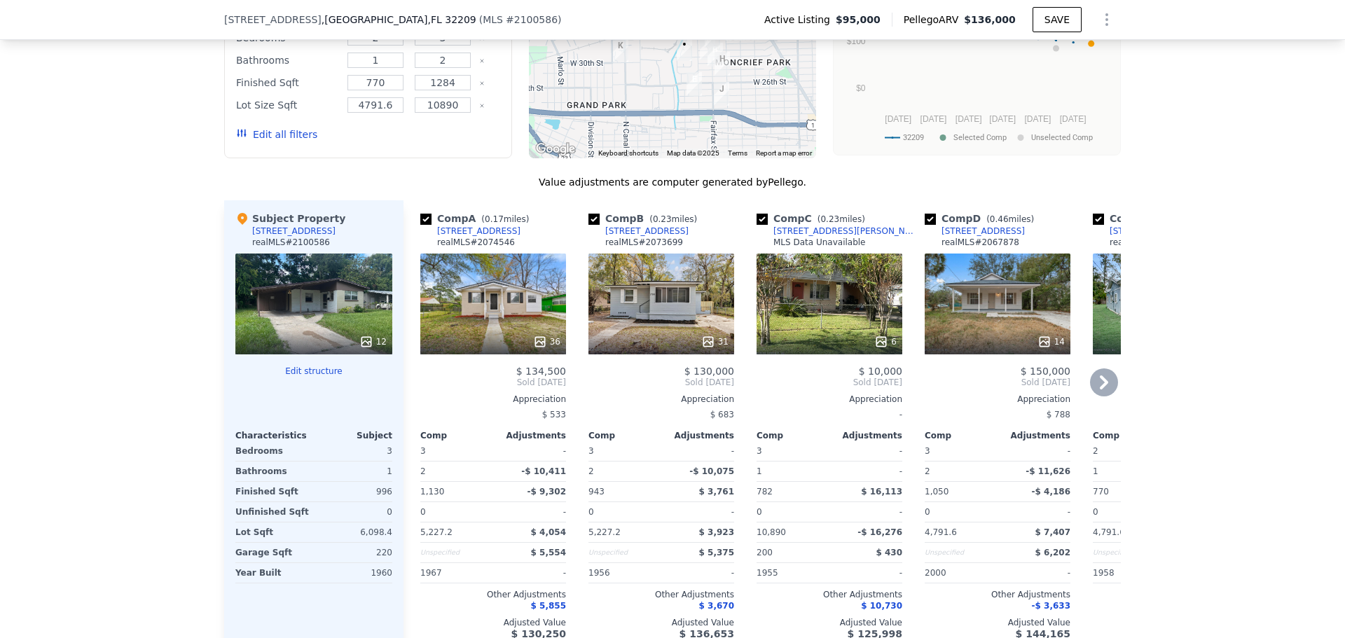
click at [1094, 394] on icon at bounding box center [1104, 382] width 28 height 28
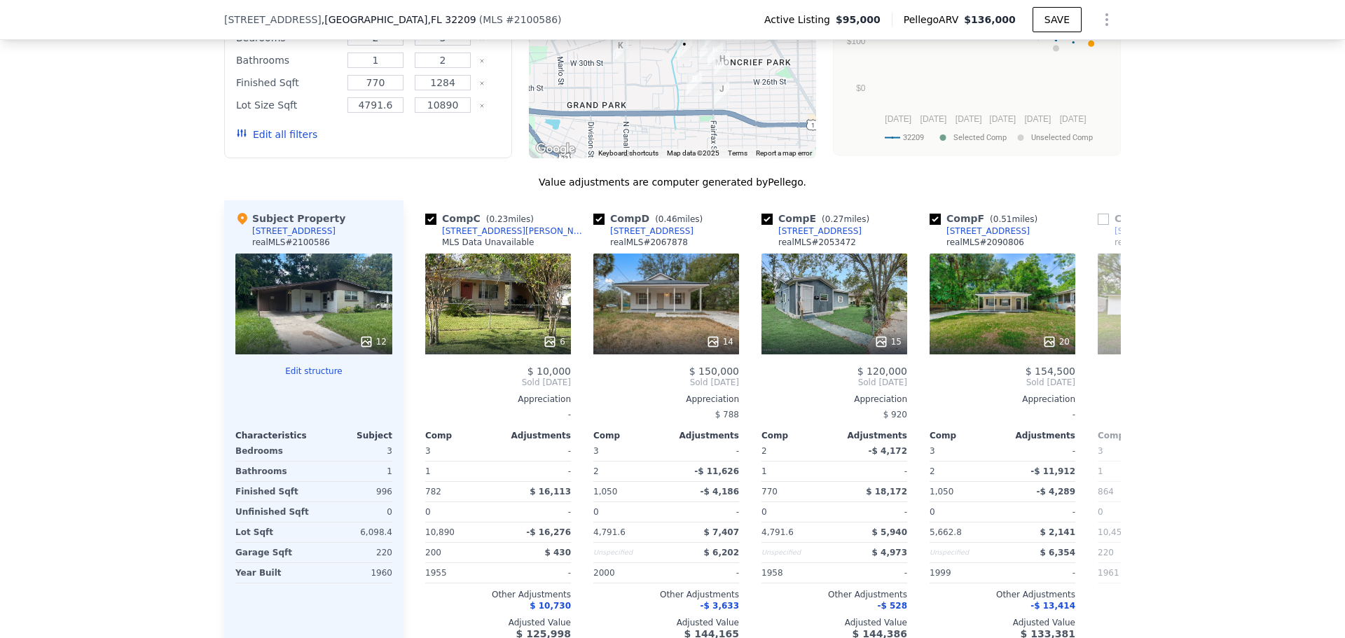
scroll to position [0, 336]
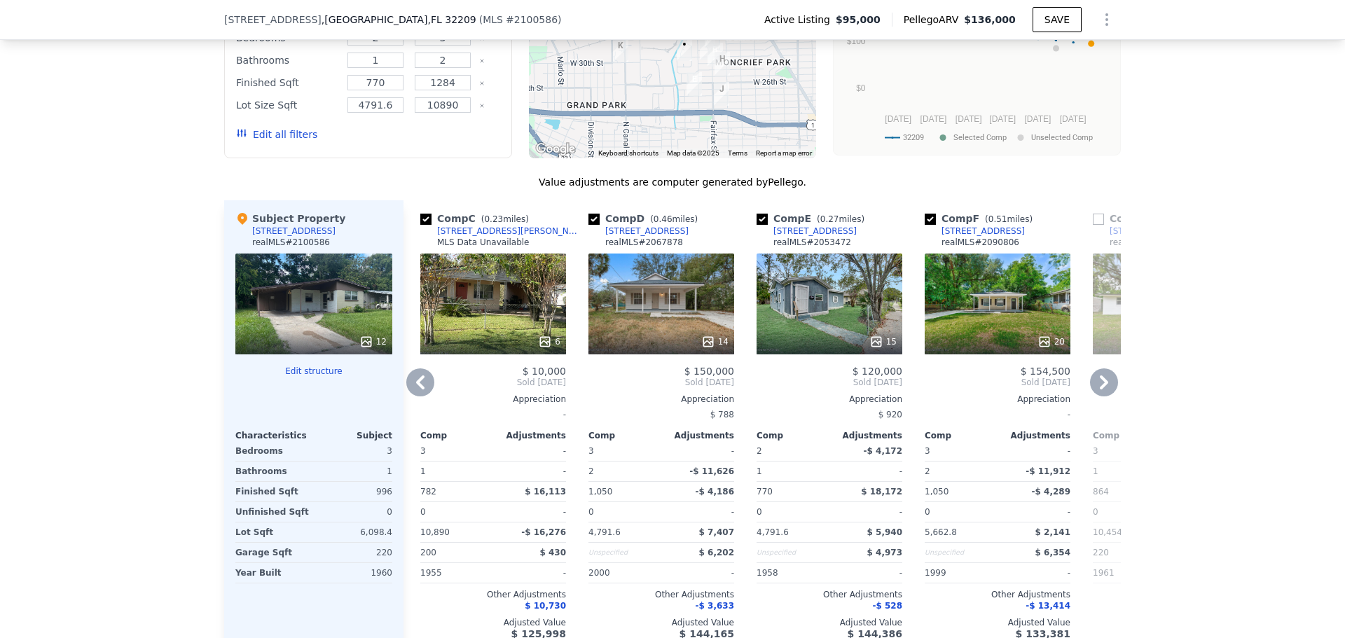
click at [407, 390] on icon at bounding box center [420, 382] width 28 height 28
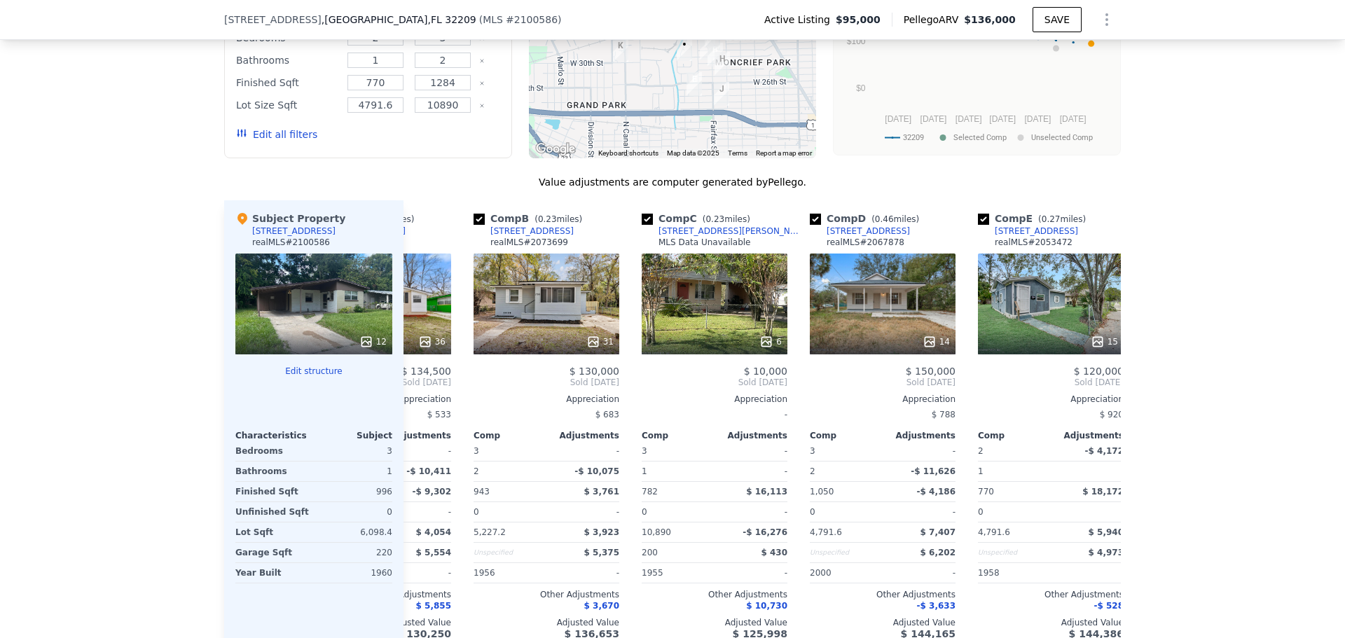
scroll to position [0, 0]
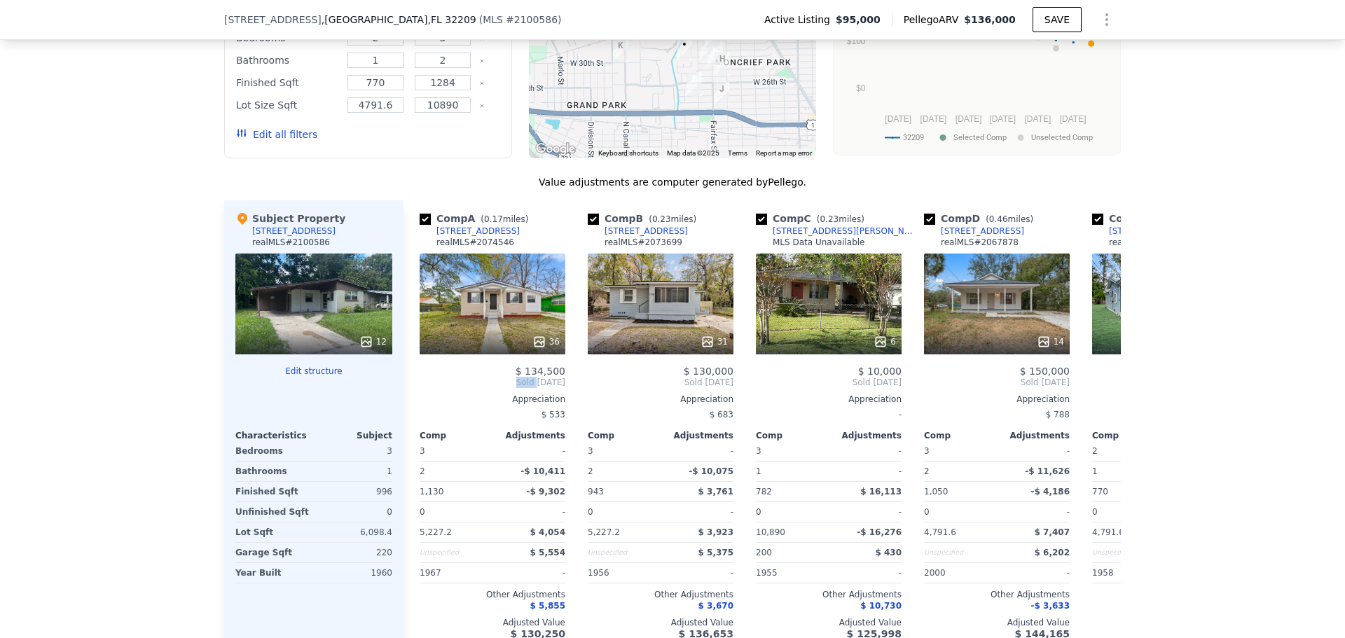
click at [407, 390] on div "Comp A ( 0.17 miles) 1816 W 30th St realMLS # 2074546 36 $ 134,500 Sold Apr 202…" at bounding box center [487, 425] width 168 height 450
drag, startPoint x: 636, startPoint y: 291, endPoint x: 697, endPoint y: 27, distance: 271.0
click at [1251, 481] on div "We found 11 sales that match your search Listings provided by realMLS . Filters…" at bounding box center [672, 274] width 1345 height 803
click at [1245, 443] on div "We found 11 sales that match your search Listings provided by realMLS . Filters…" at bounding box center [672, 274] width 1345 height 803
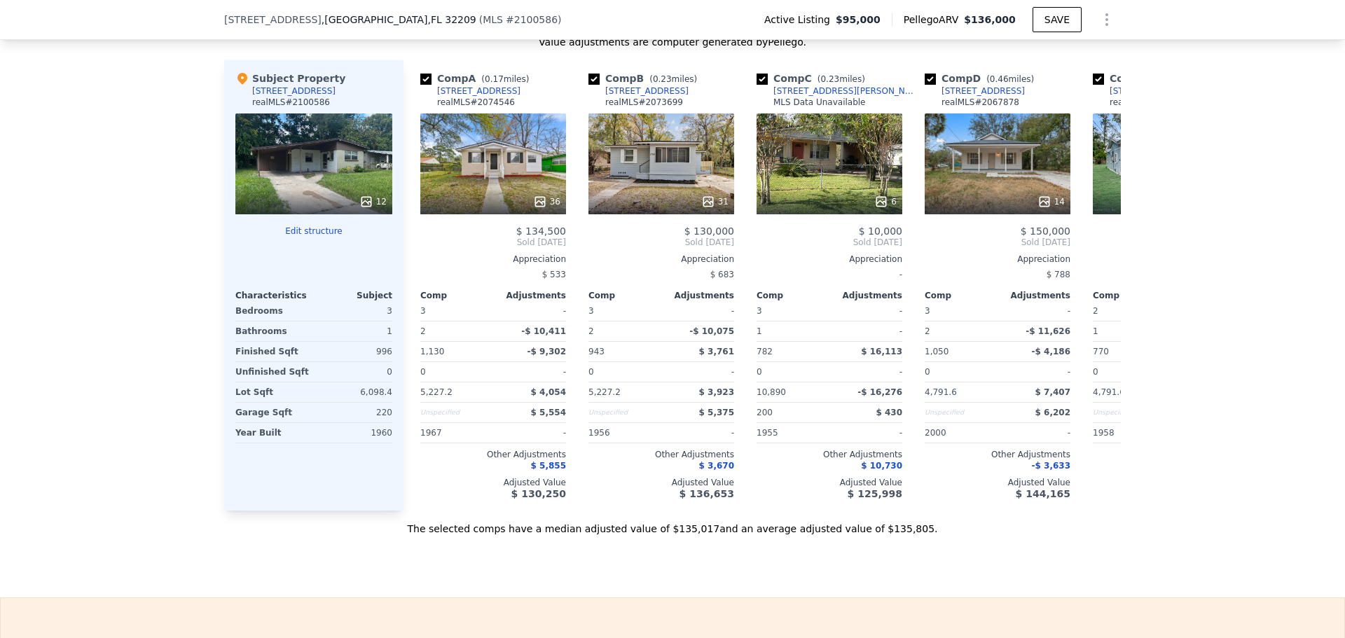
scroll to position [1676, 0]
